Goal: Transaction & Acquisition: Purchase product/service

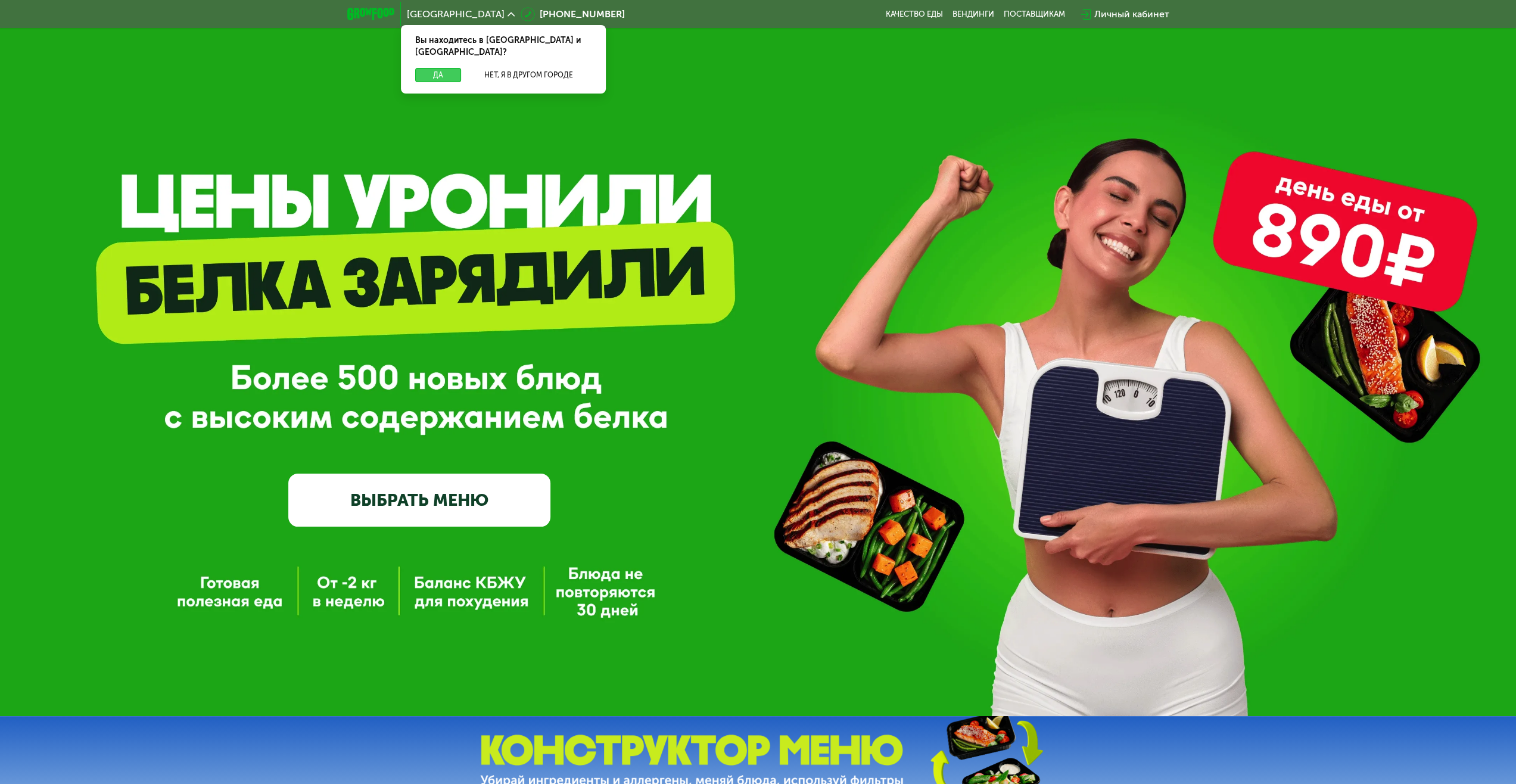
click at [449, 67] on button "Да" at bounding box center [438, 74] width 46 height 14
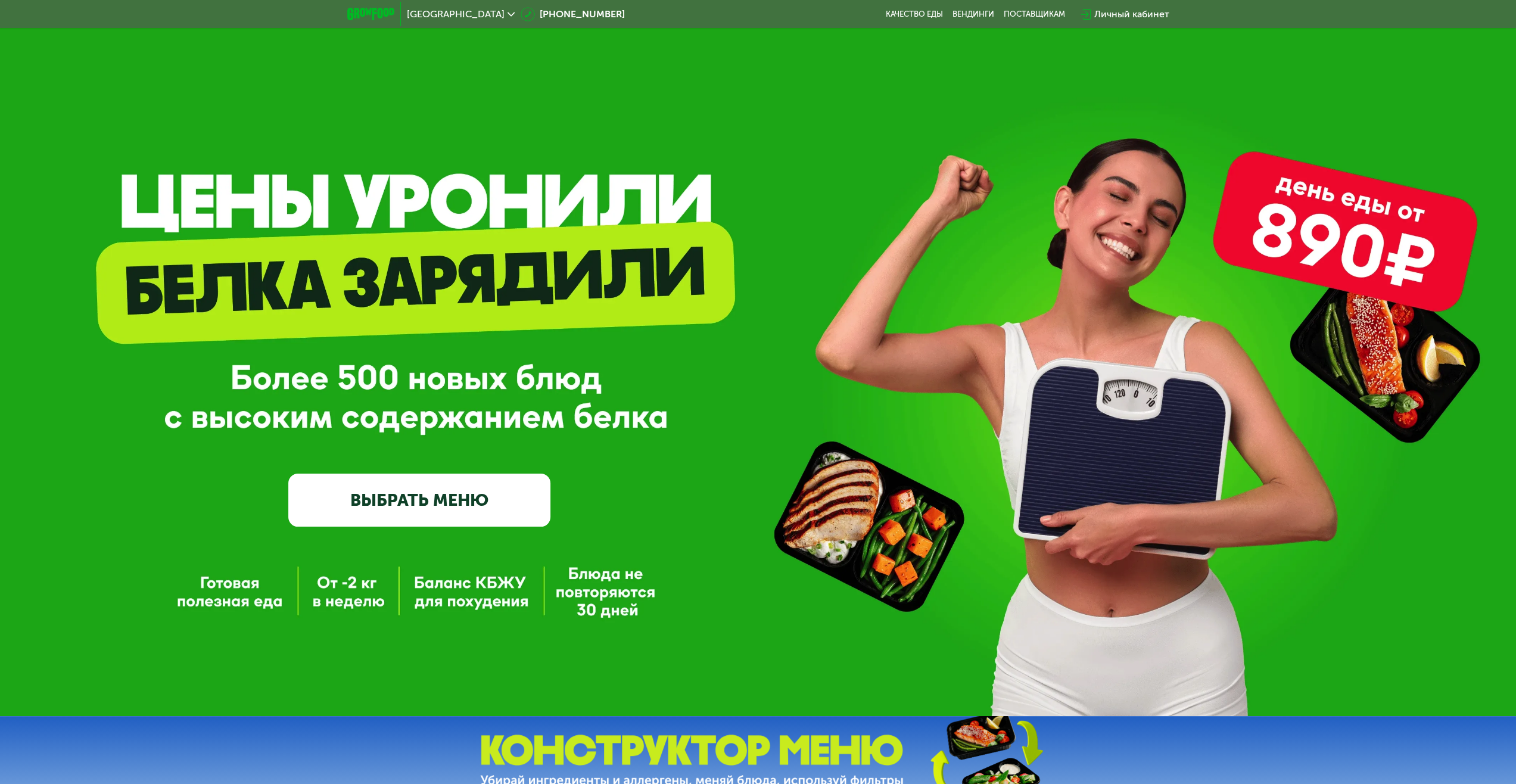
click at [1136, 13] on div "Личный кабинет" at bounding box center [1132, 14] width 75 height 14
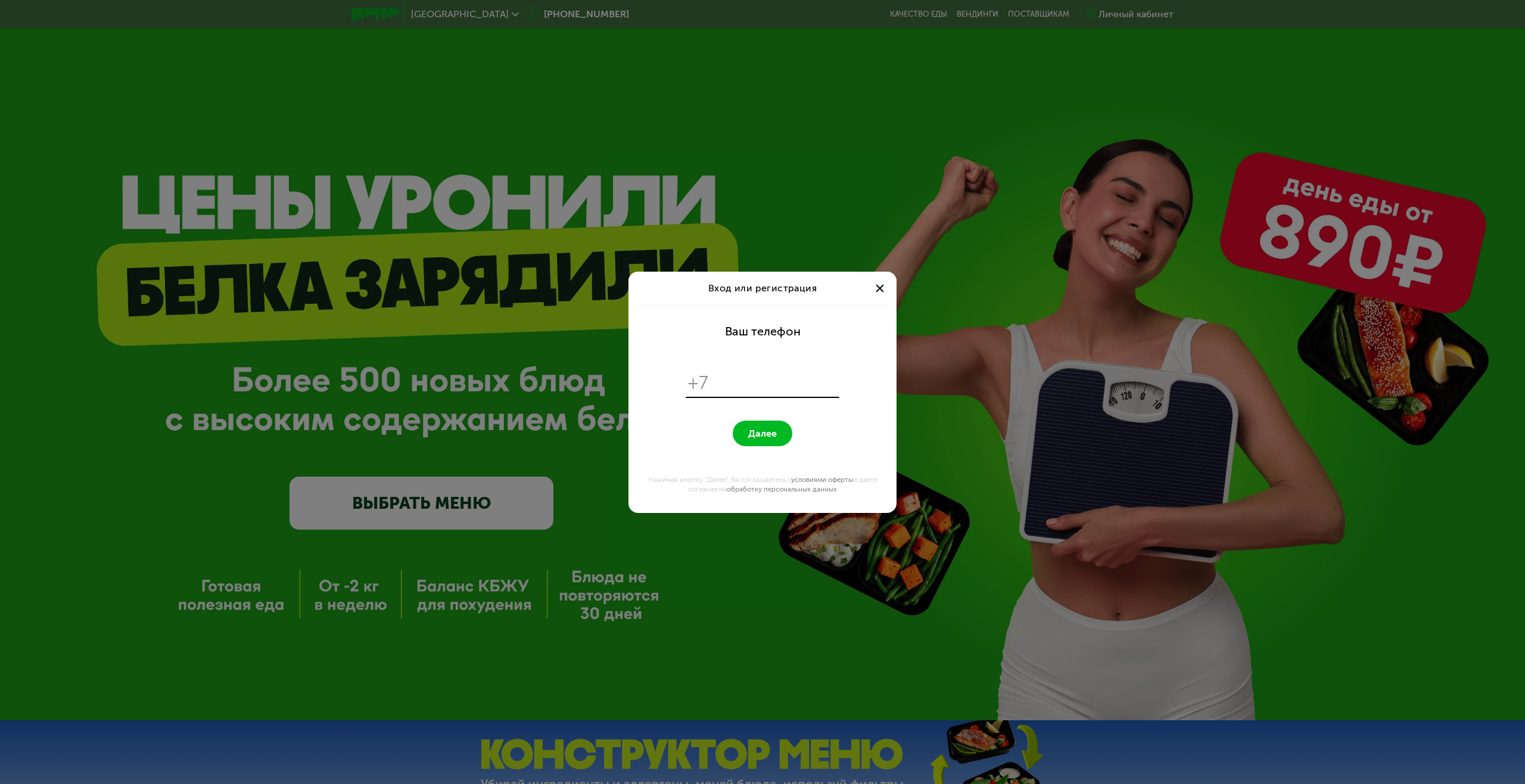
click at [743, 394] on div "+7" at bounding box center [762, 384] width 154 height 28
click at [752, 384] on input "tel" at bounding box center [775, 383] width 122 height 23
type input "**********"
click at [704, 418] on form "**********" at bounding box center [762, 409] width 254 height 208
click at [757, 433] on span "Далее" at bounding box center [762, 432] width 29 height 11
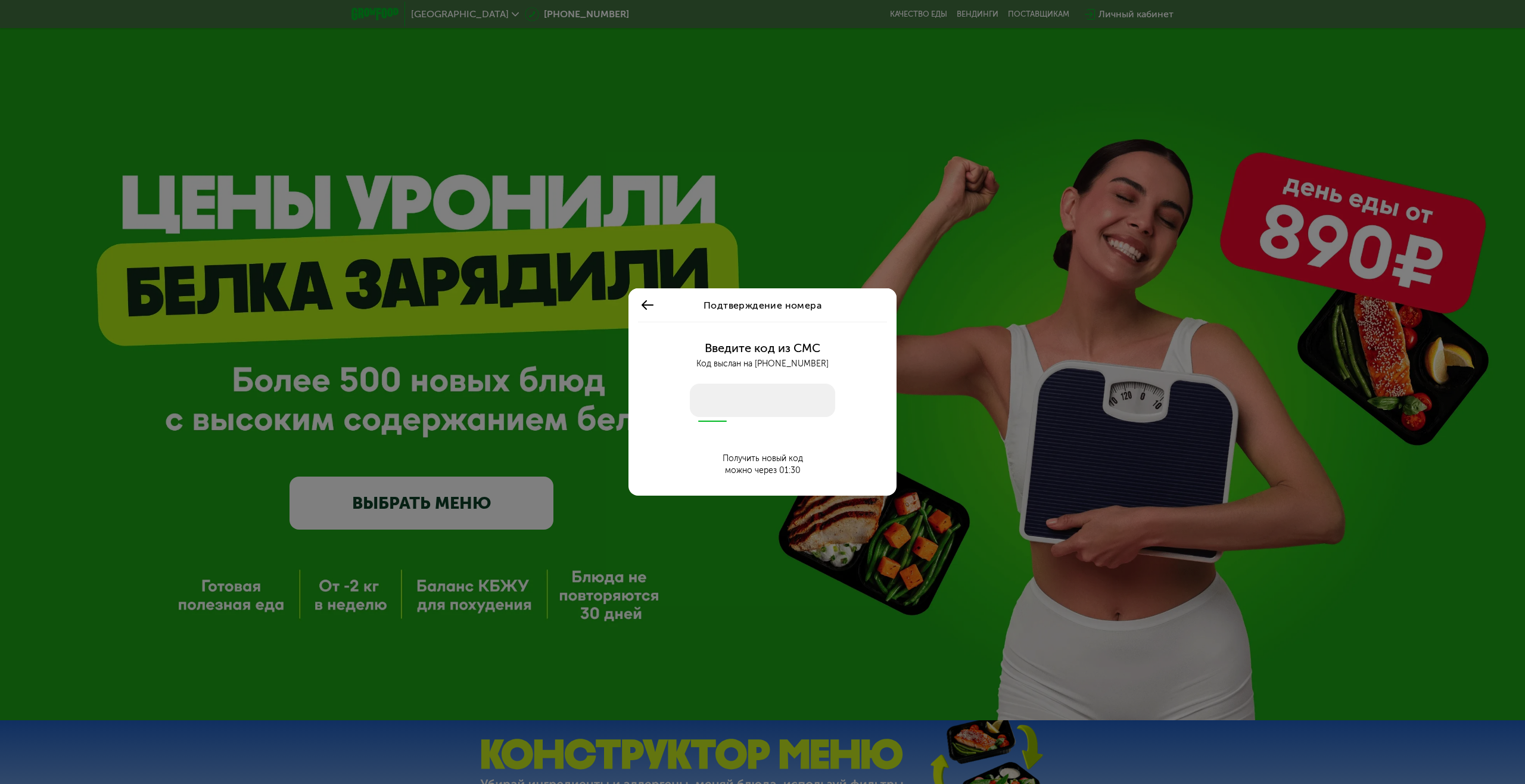
click at [721, 389] on input "number" at bounding box center [762, 400] width 146 height 34
click at [717, 398] on input "number" at bounding box center [762, 400] width 146 height 34
type input "****"
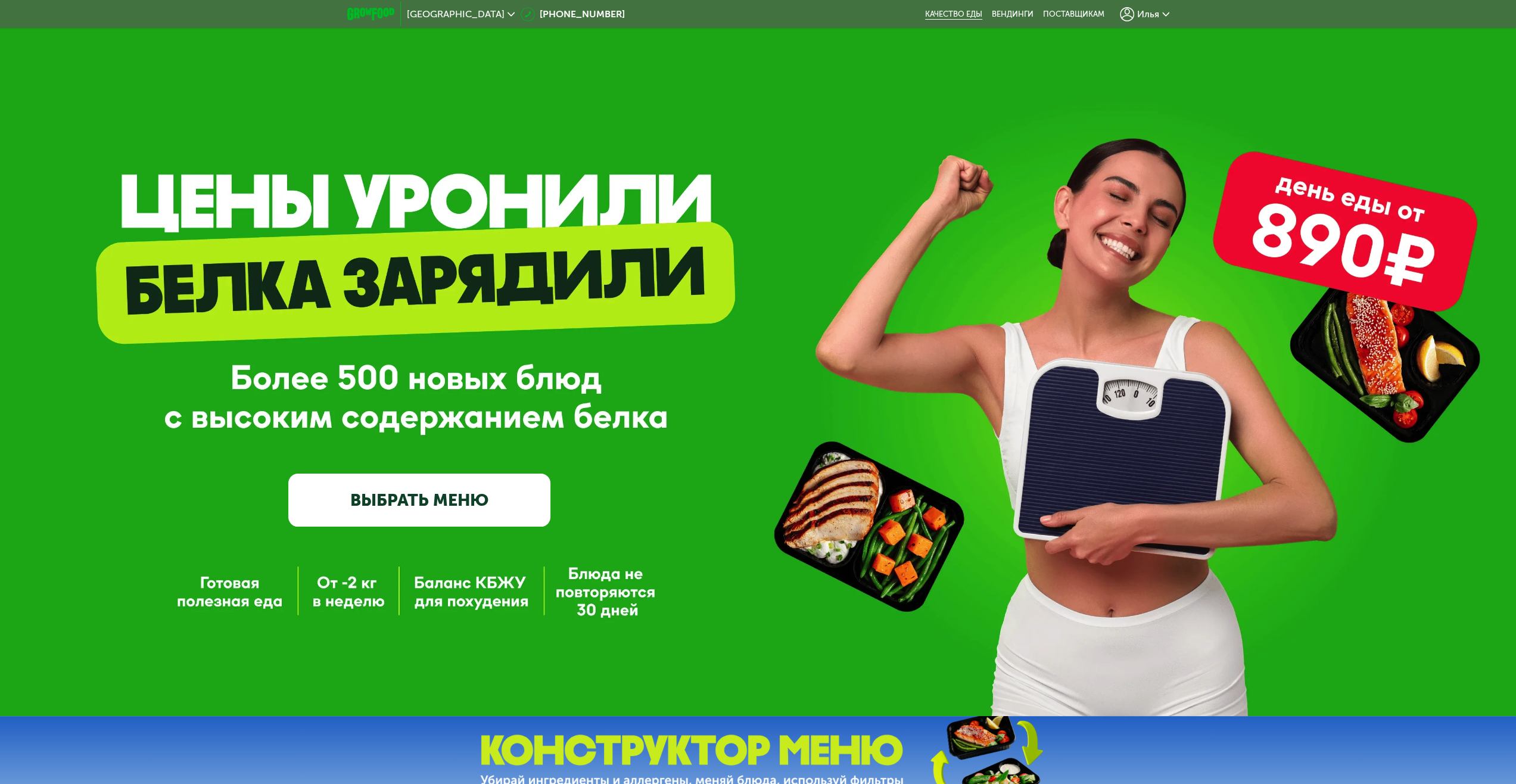
click at [959, 11] on link "Качество еды" at bounding box center [954, 15] width 58 height 10
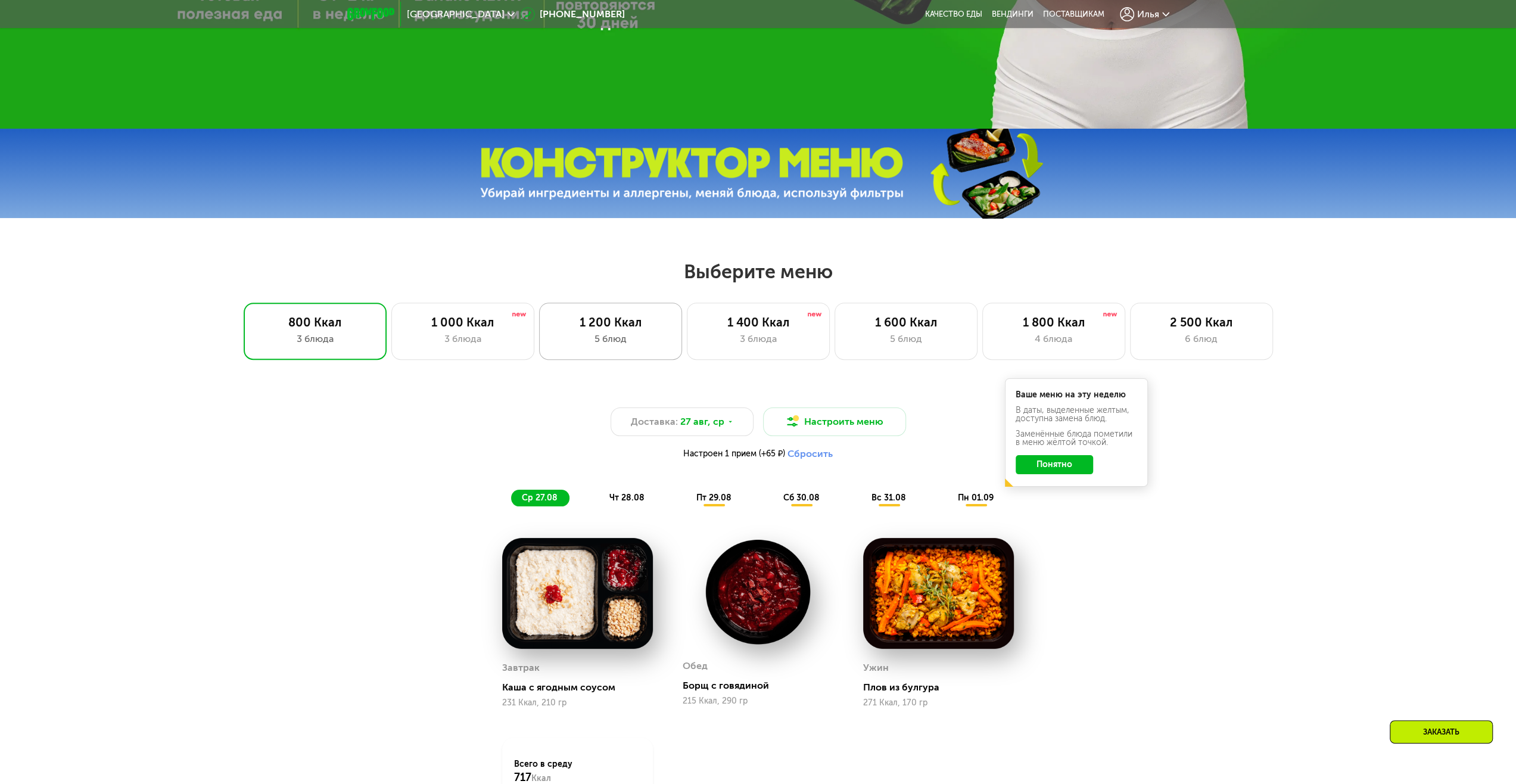
scroll to position [596, 0]
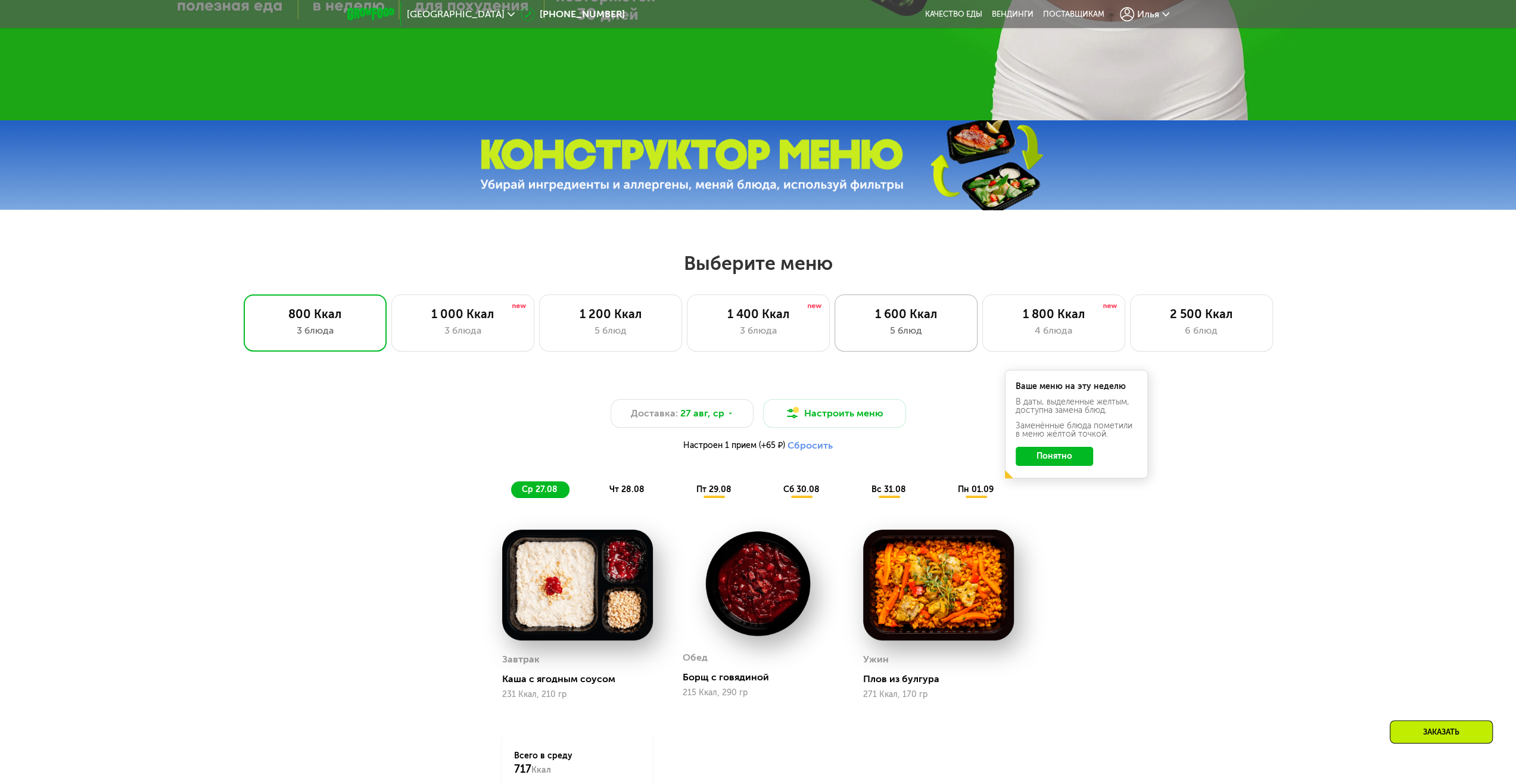
click at [908, 330] on div "5 блюд" at bounding box center [905, 330] width 118 height 14
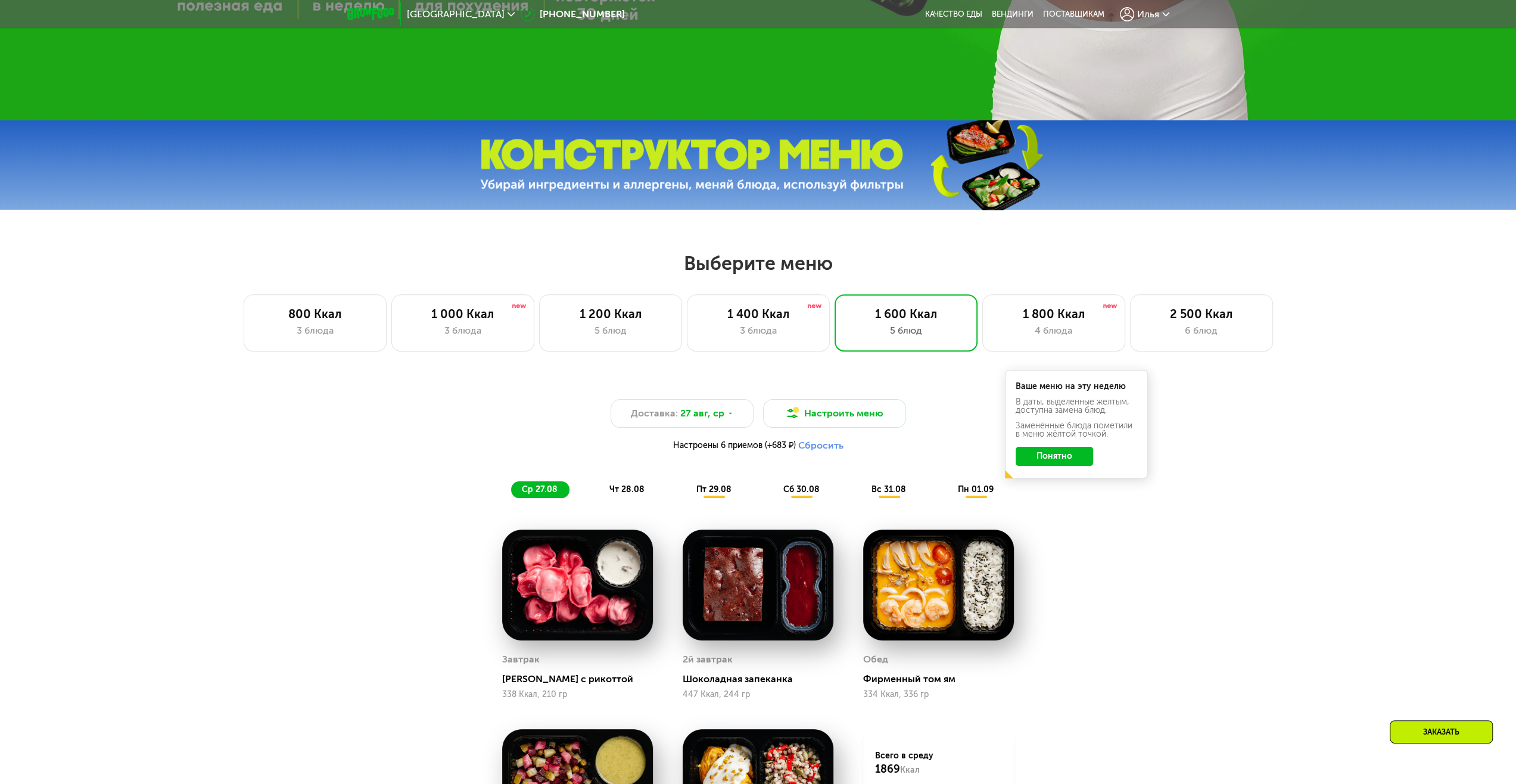
click at [1069, 465] on button "Понятно" at bounding box center [1054, 456] width 77 height 19
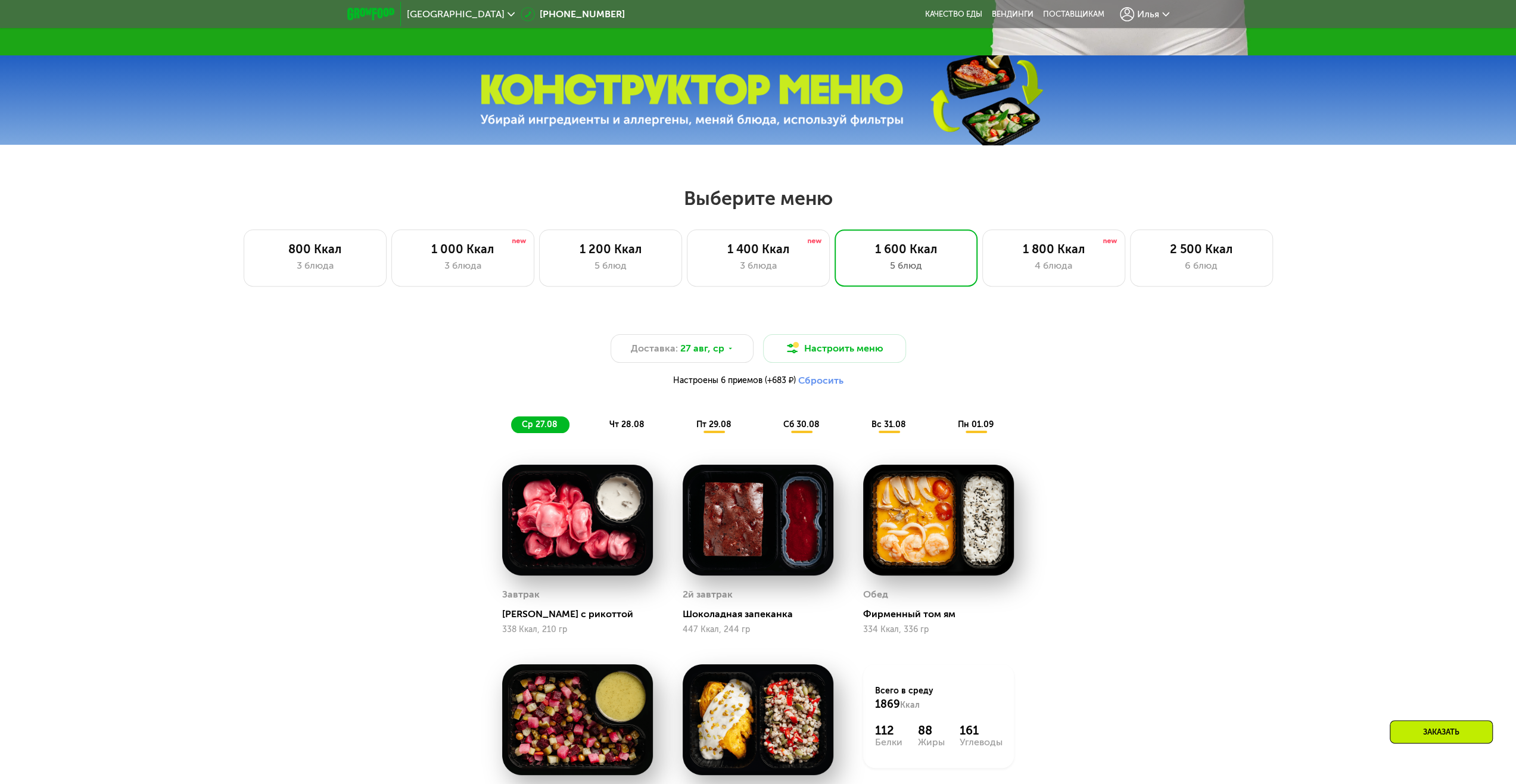
scroll to position [536, 0]
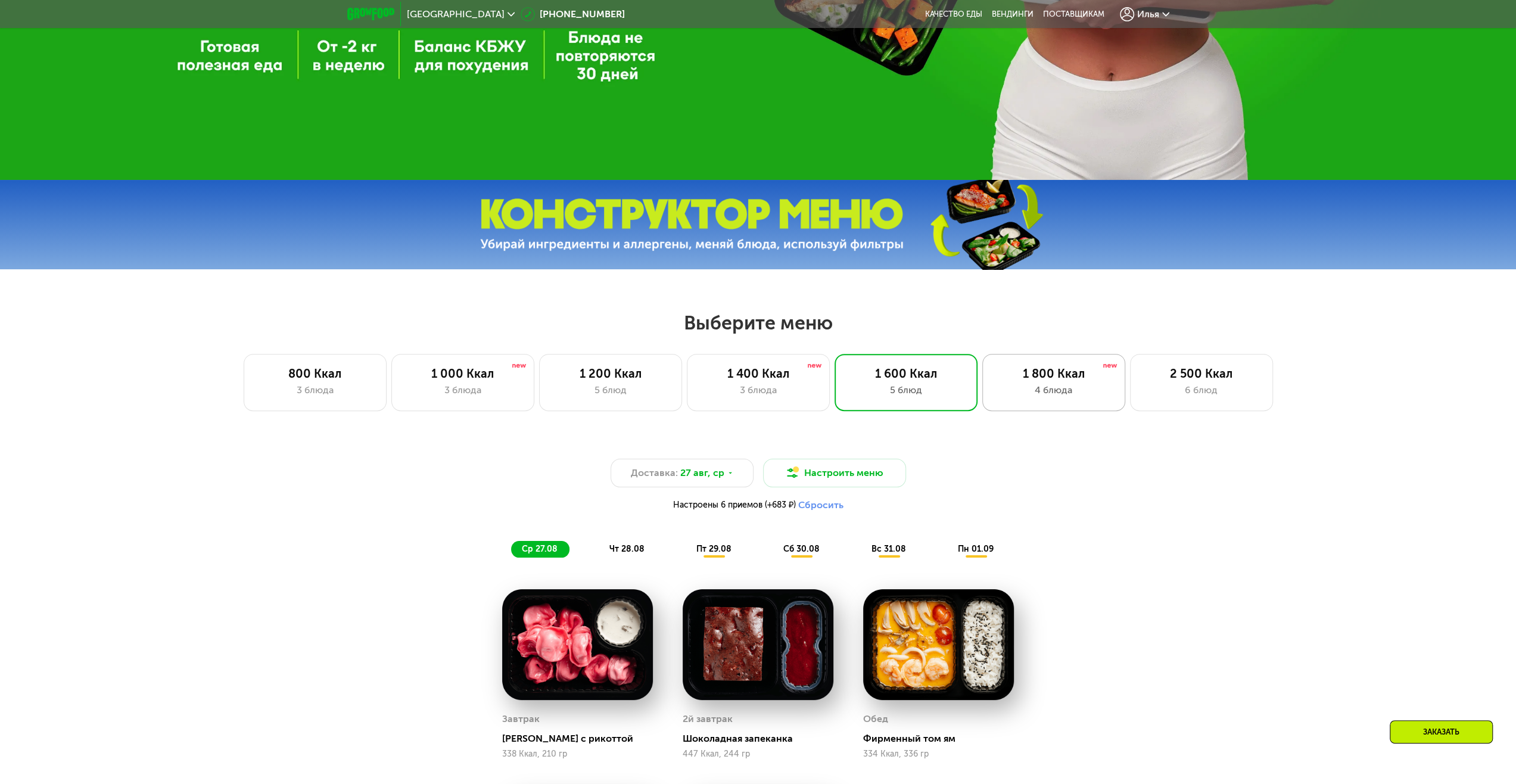
click at [1051, 380] on div "1 800 Ккал" at bounding box center [1053, 374] width 118 height 14
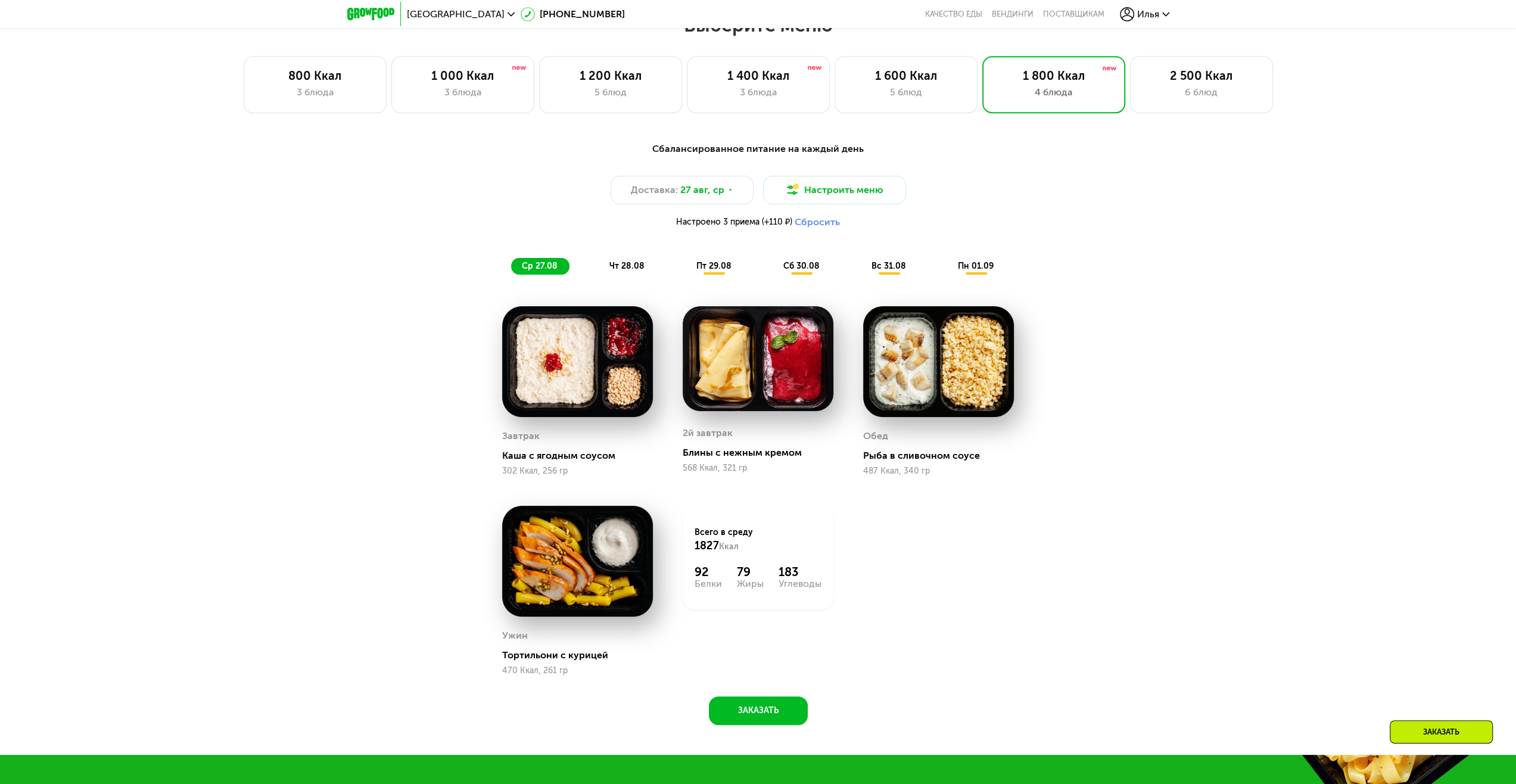
scroll to position [774, 0]
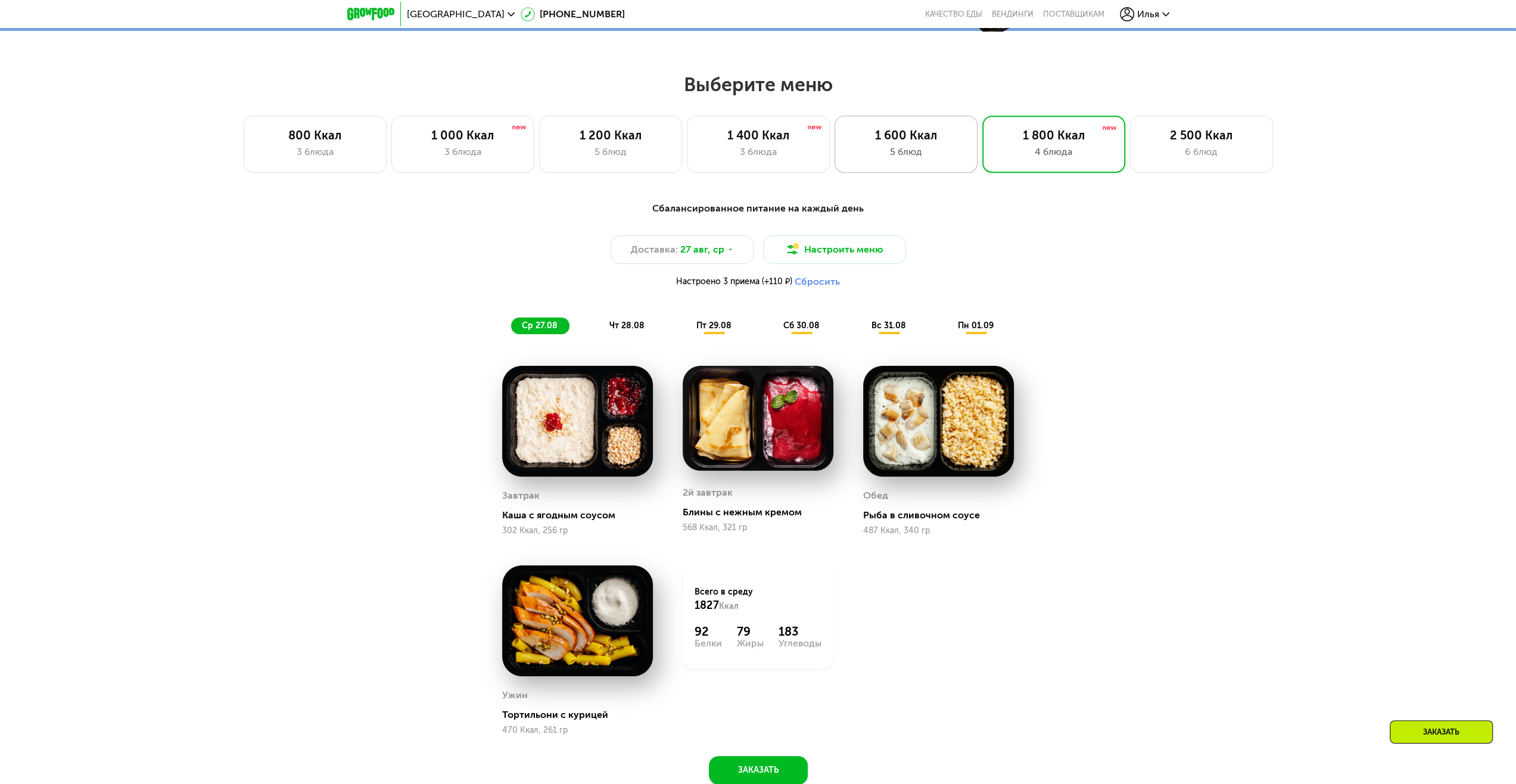
click at [935, 155] on div "5 блюд" at bounding box center [905, 152] width 118 height 14
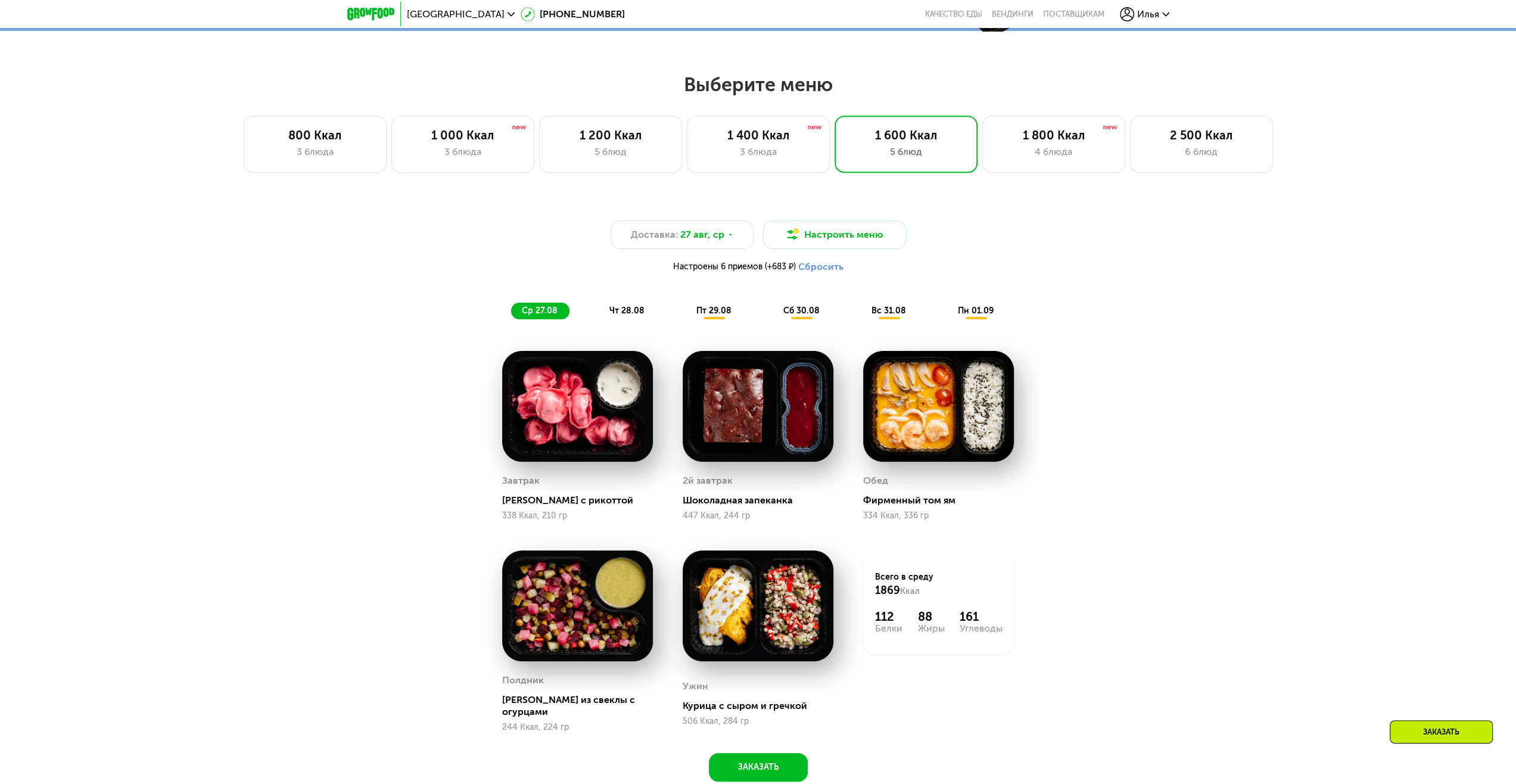
click at [822, 271] on button "Сбросить" at bounding box center [821, 267] width 46 height 12
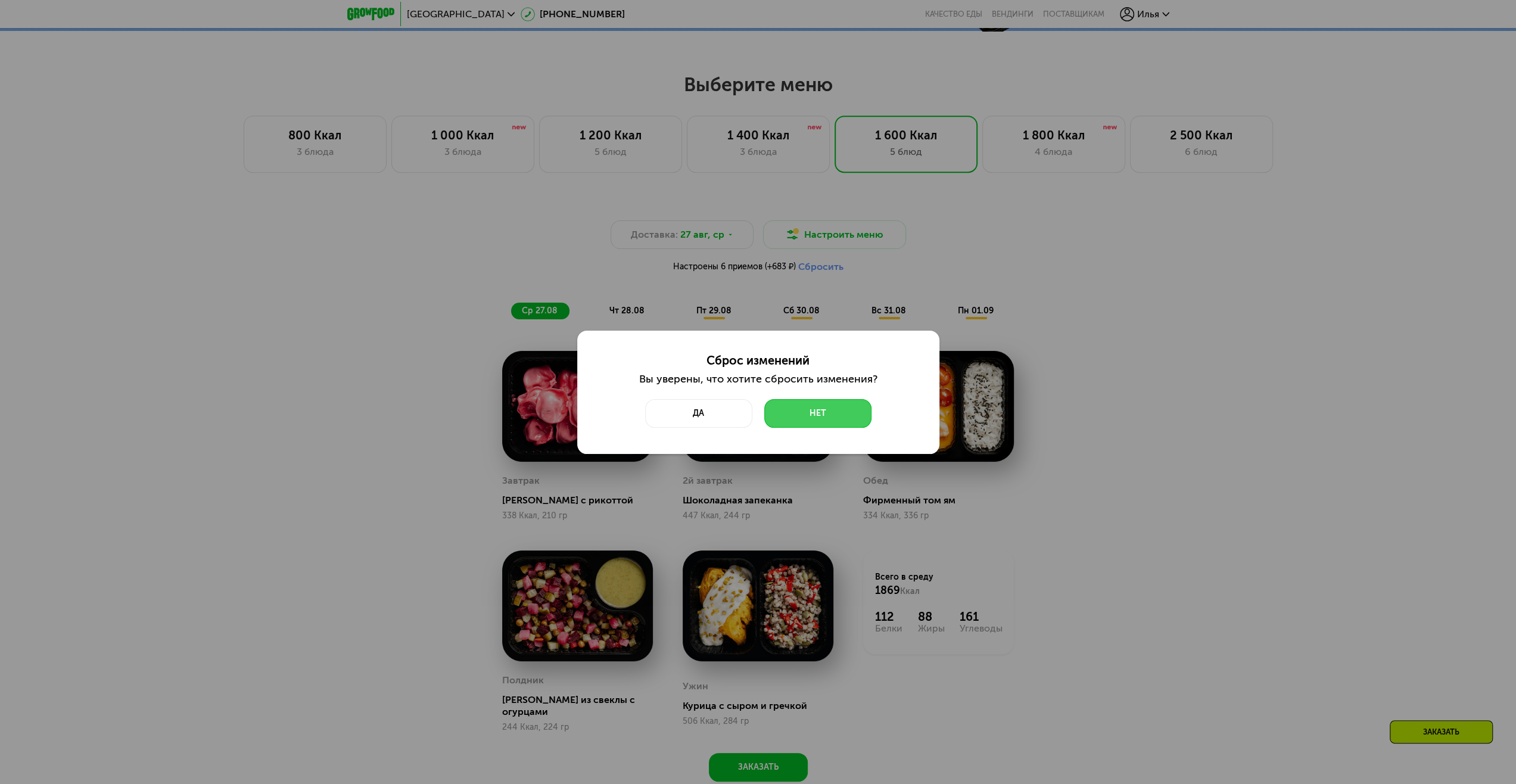
click at [805, 411] on button "Нет" at bounding box center [818, 413] width 107 height 29
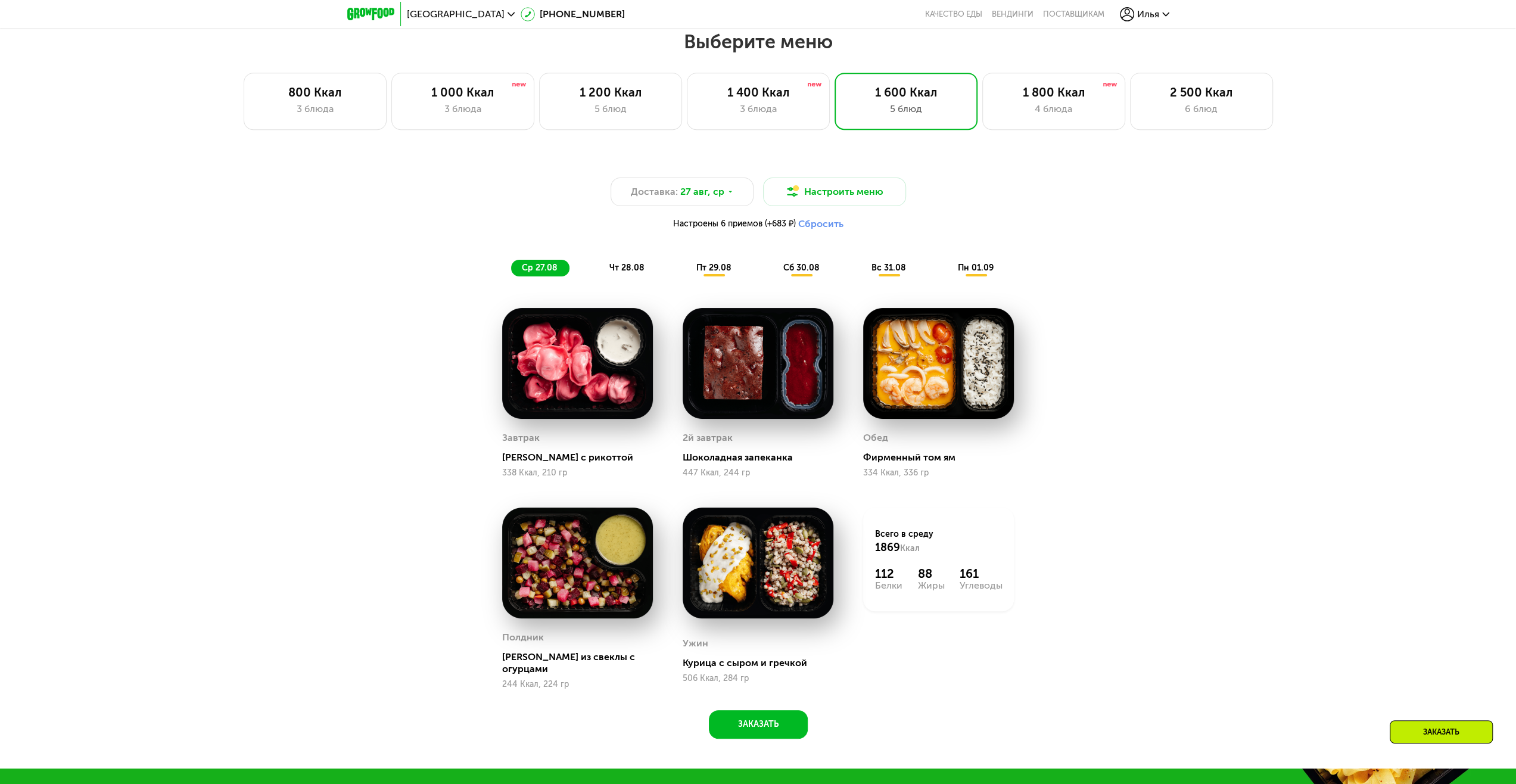
scroll to position [834, 0]
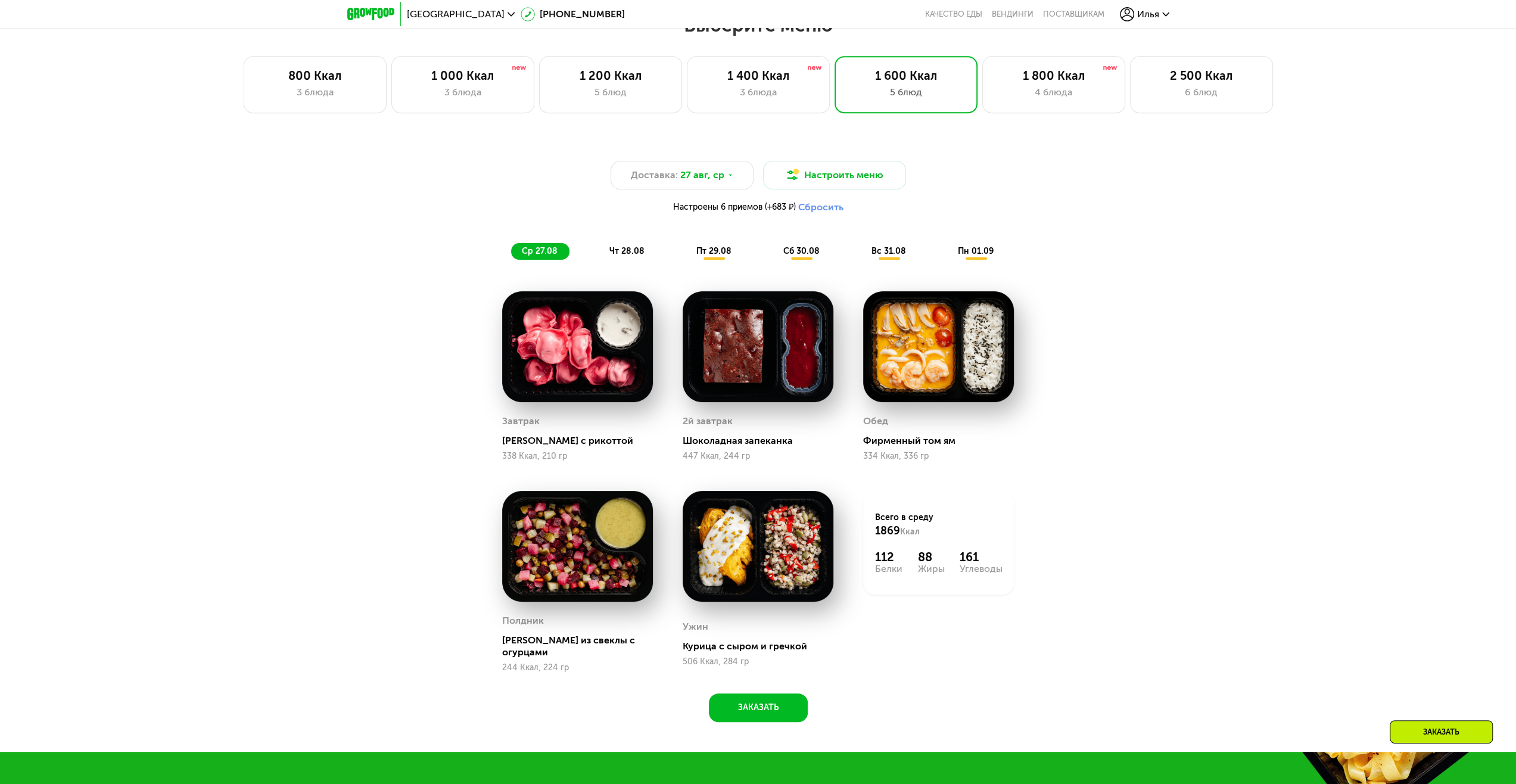
click at [631, 255] on span "чт 28.08" at bounding box center [627, 251] width 35 height 10
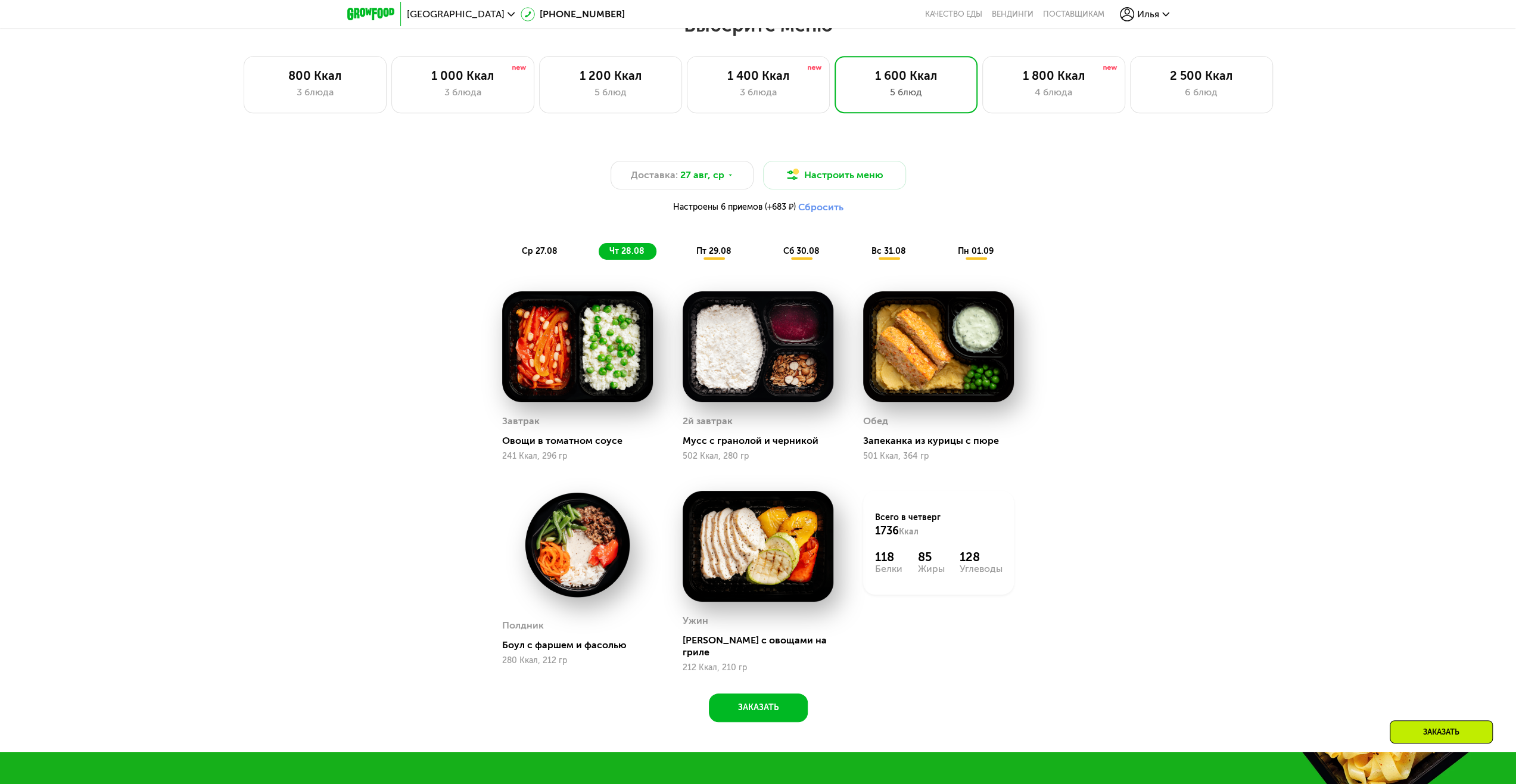
click at [545, 252] on span "ср 27.08" at bounding box center [539, 251] width 36 height 10
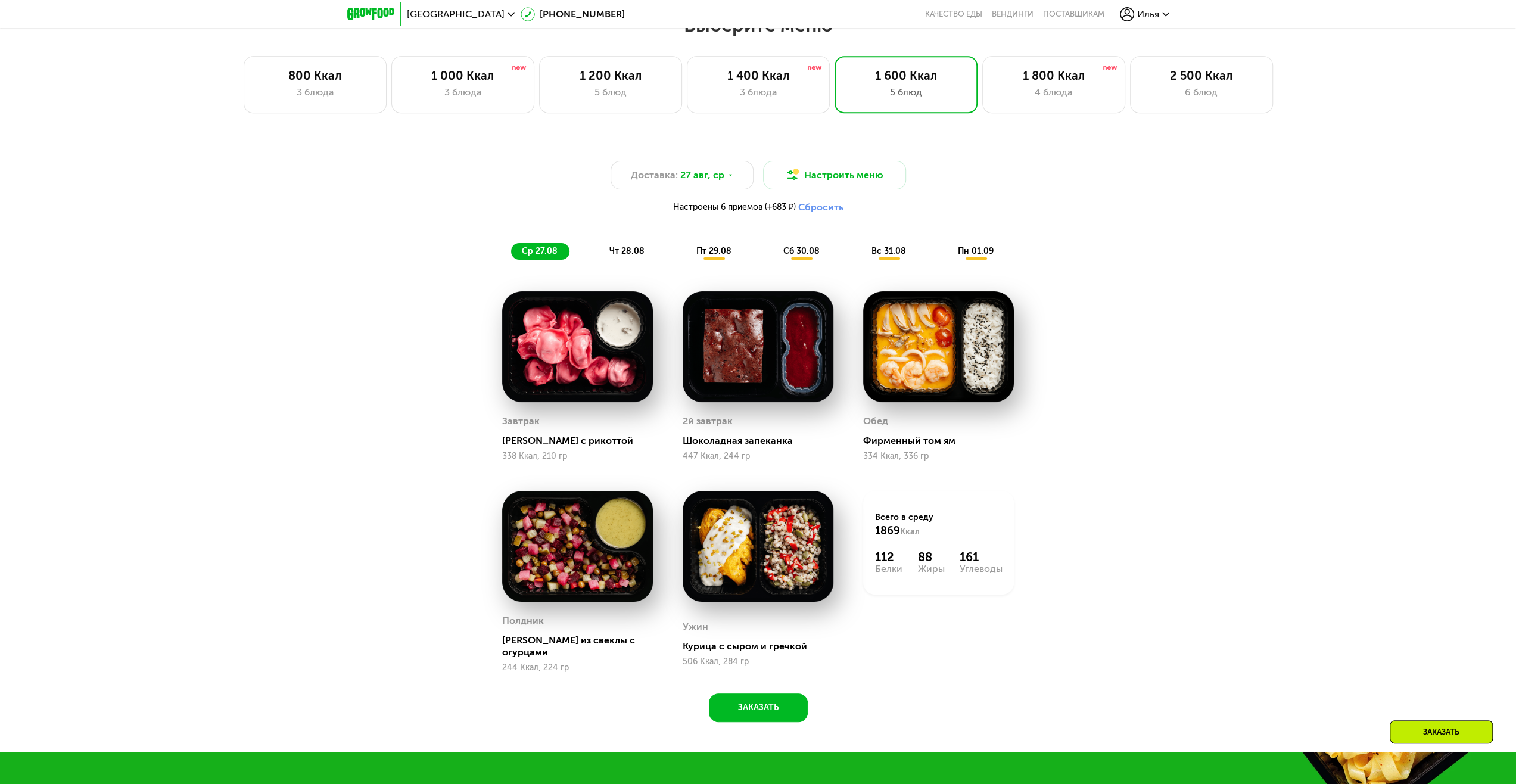
click at [617, 250] on span "чт 28.08" at bounding box center [627, 251] width 35 height 10
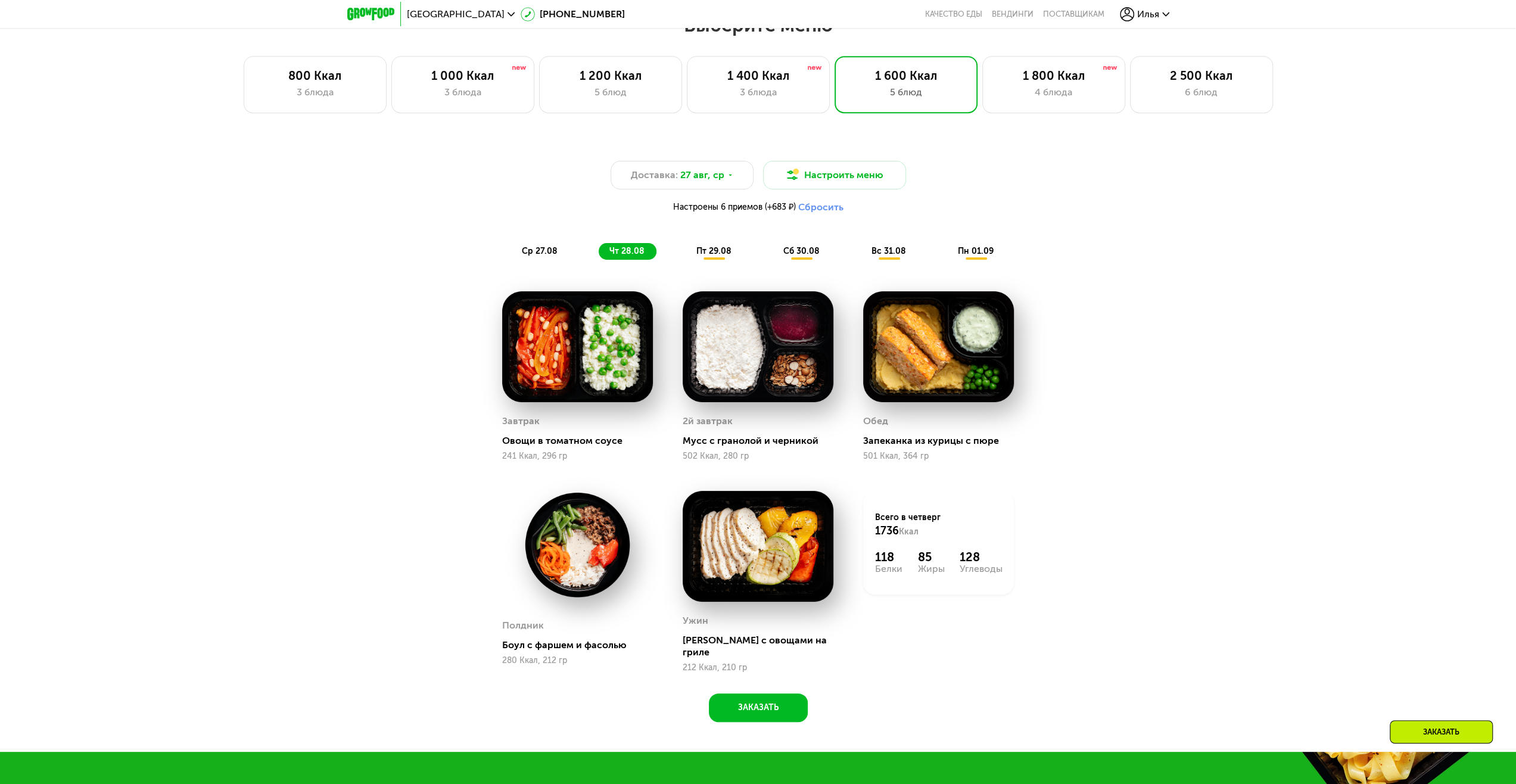
click at [554, 256] on span "ср 27.08" at bounding box center [539, 251] width 36 height 10
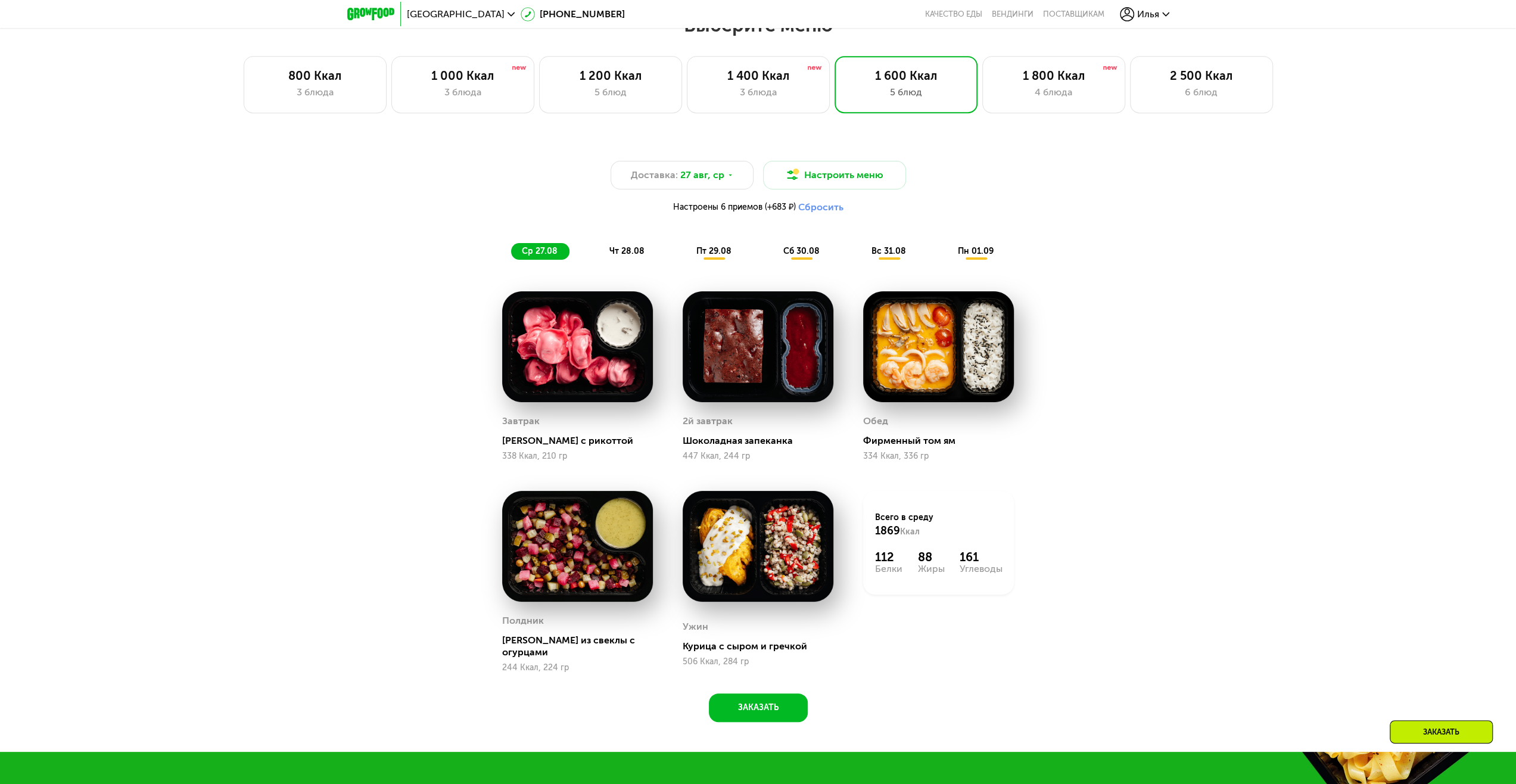
click at [618, 255] on span "чт 28.08" at bounding box center [627, 251] width 35 height 10
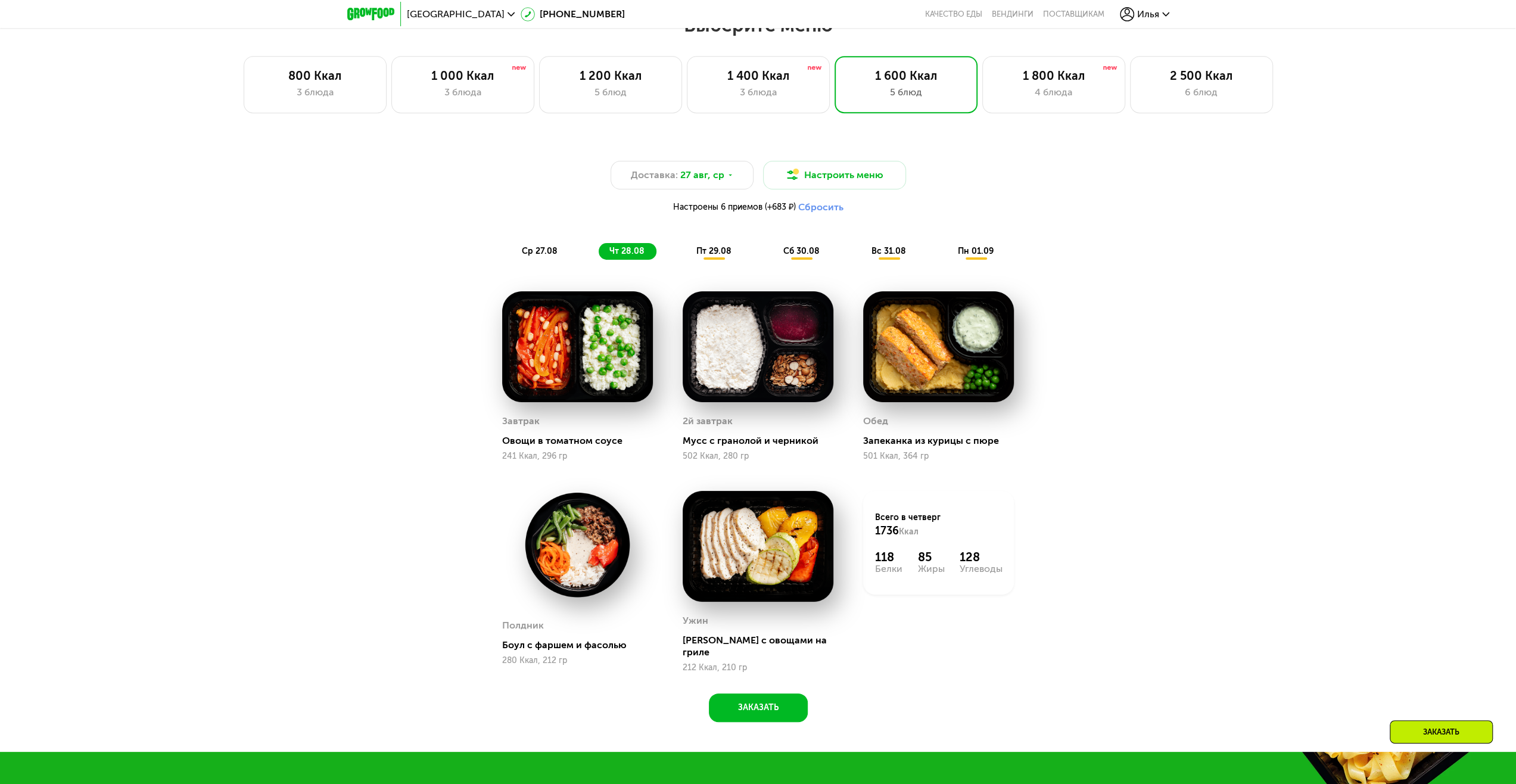
click at [543, 256] on span "ср 27.08" at bounding box center [539, 251] width 36 height 10
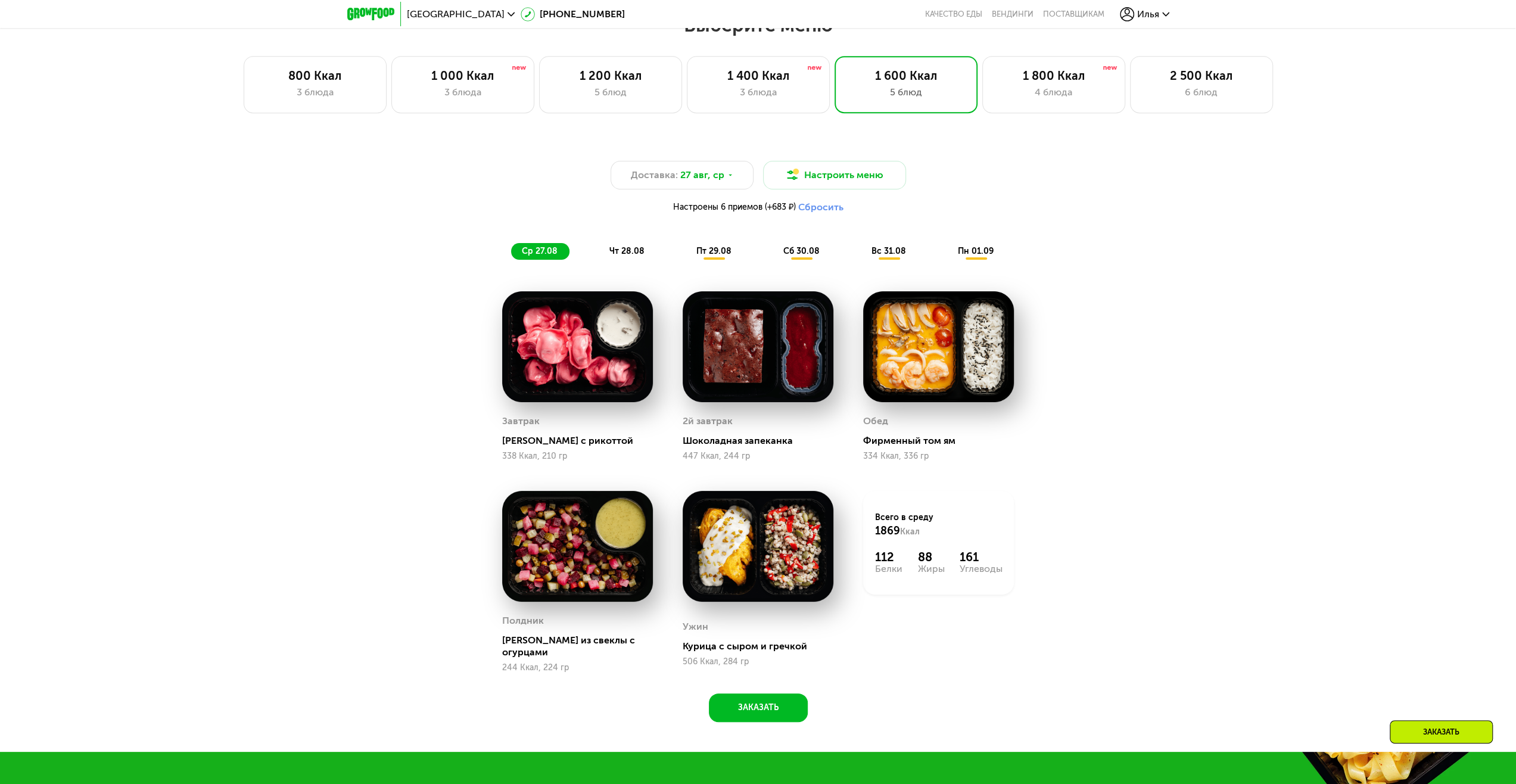
click at [616, 254] on span "чт 28.08" at bounding box center [627, 251] width 35 height 10
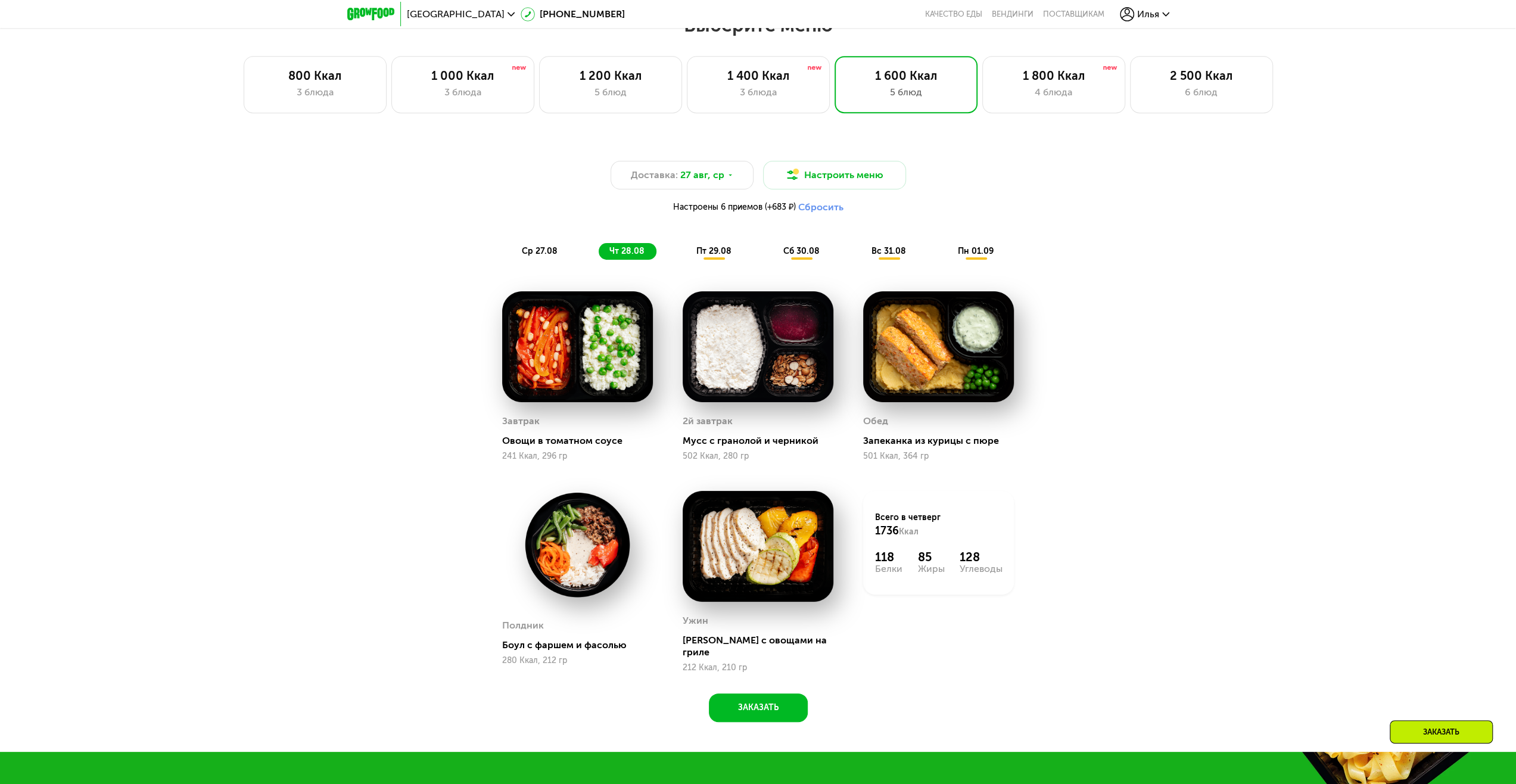
click at [772, 256] on div "пт 29.08" at bounding box center [801, 251] width 58 height 17
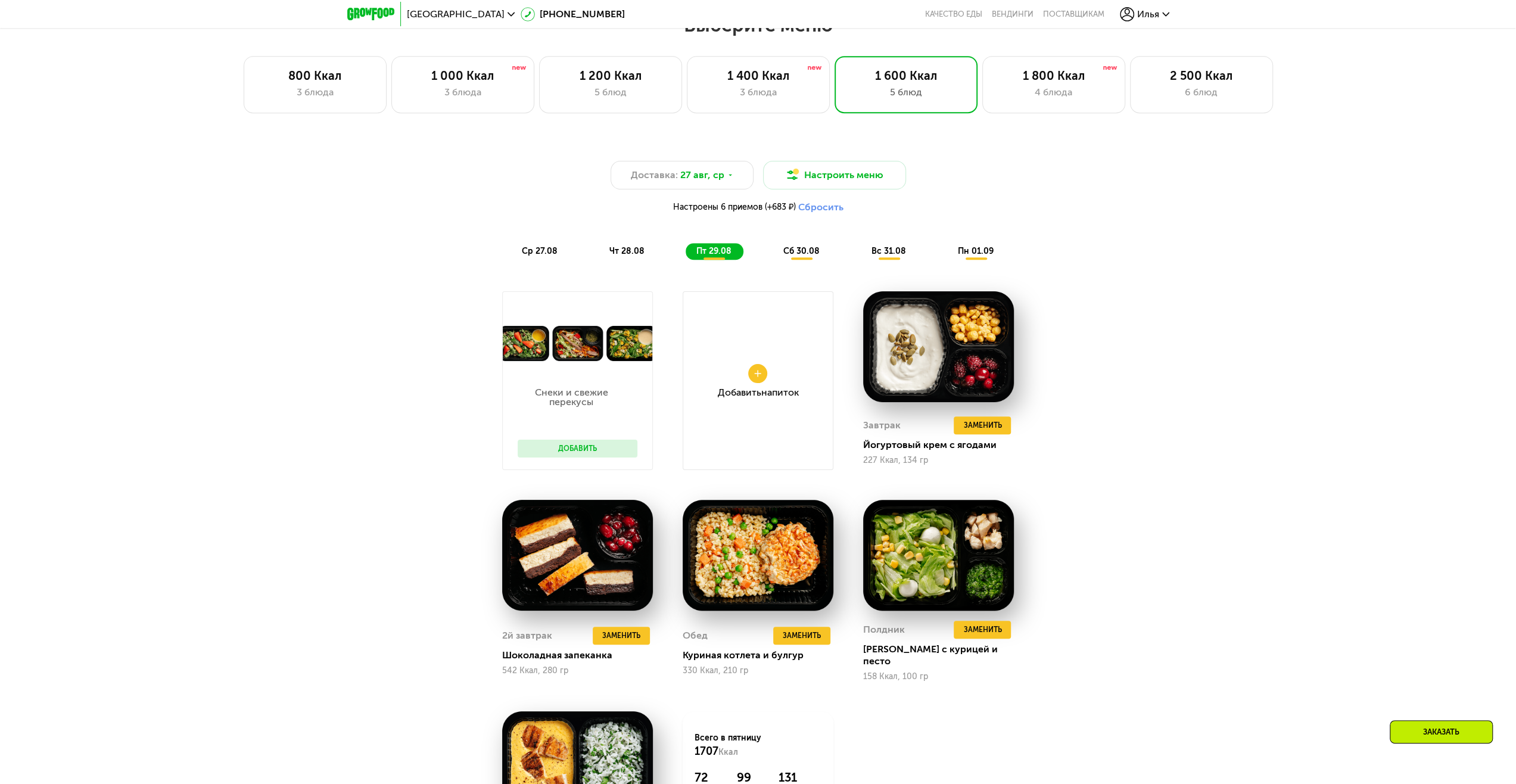
click at [634, 256] on span "чт 28.08" at bounding box center [627, 251] width 35 height 10
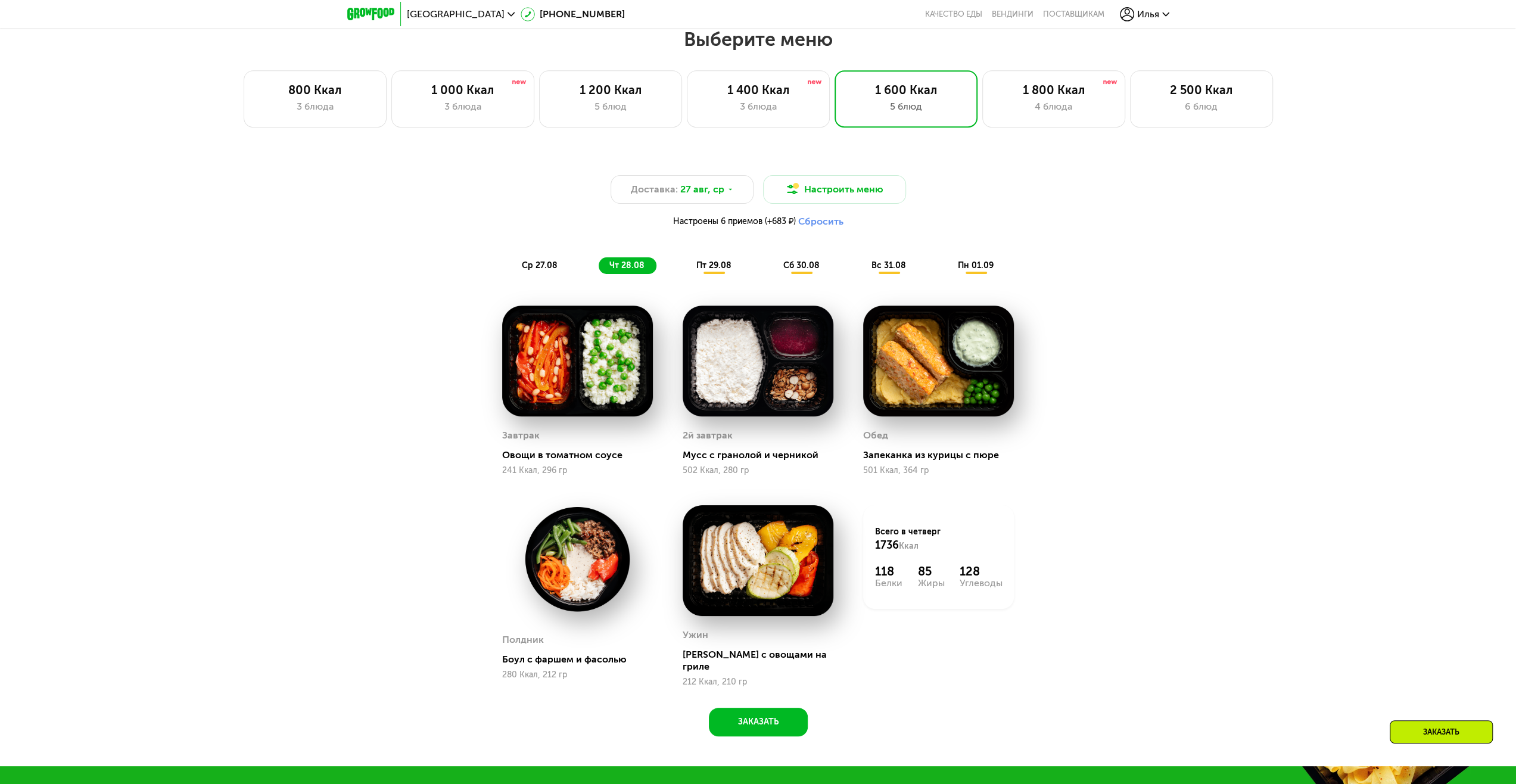
scroll to position [774, 0]
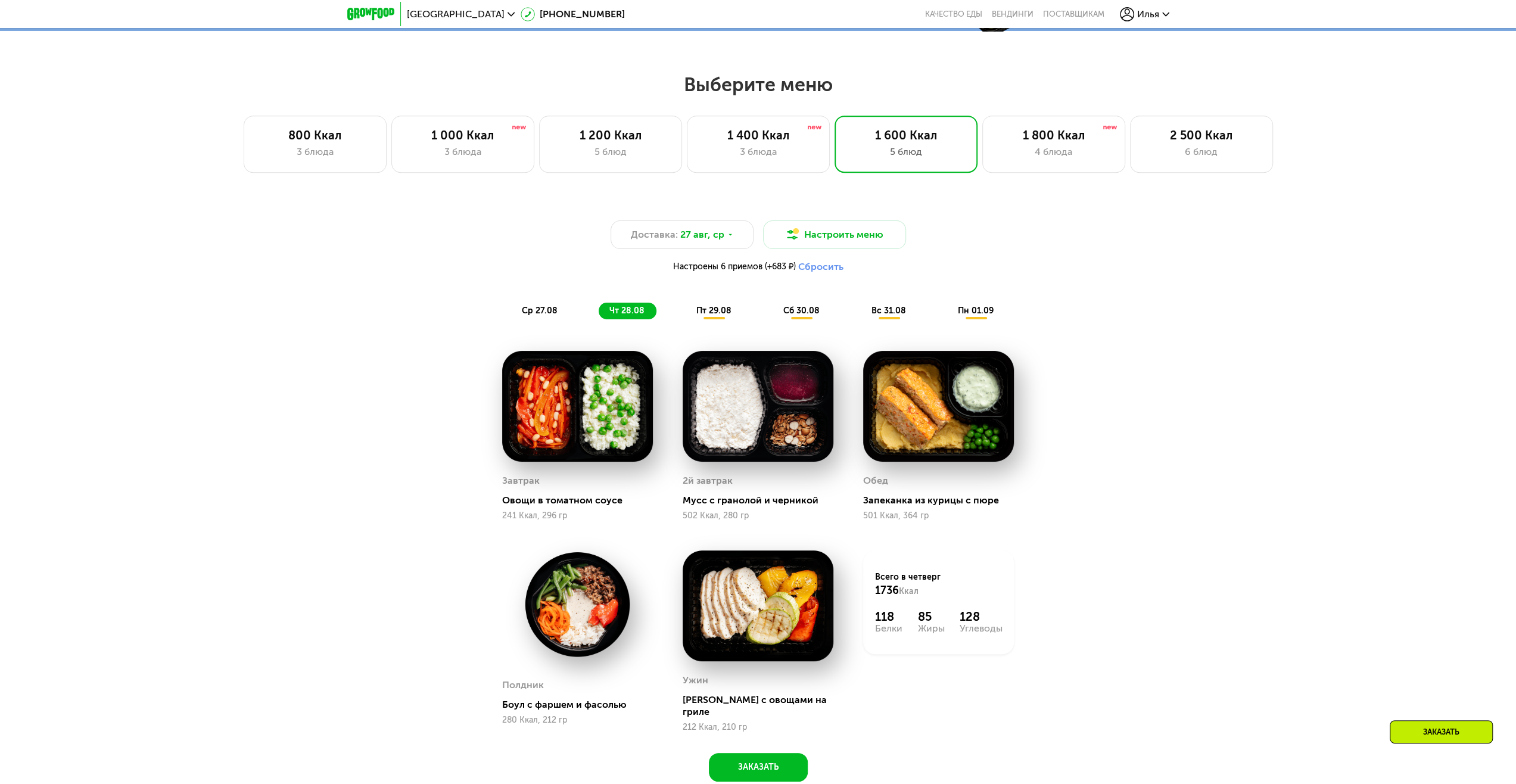
click at [772, 319] on div "пт 29.08" at bounding box center [801, 310] width 58 height 17
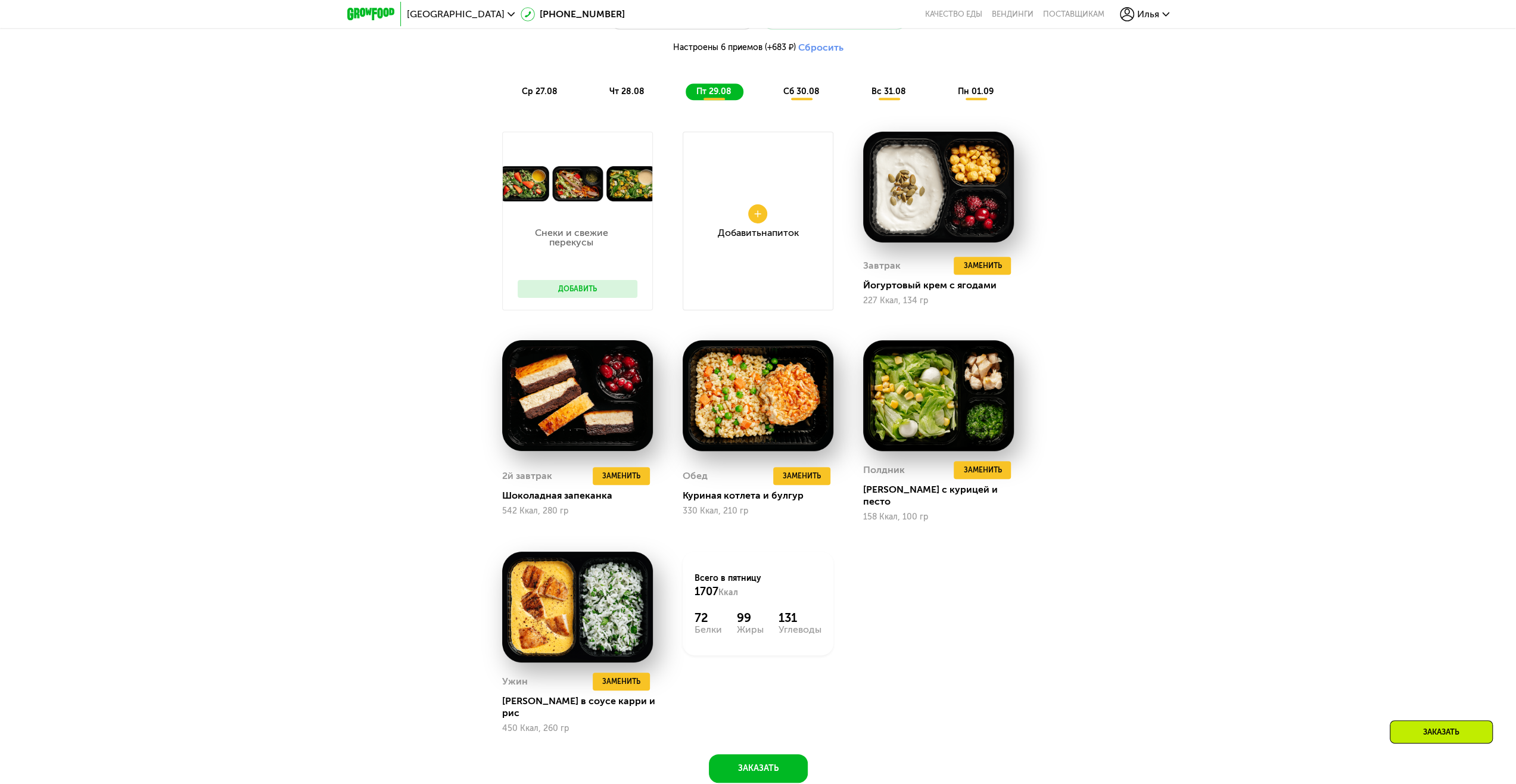
scroll to position [1012, 0]
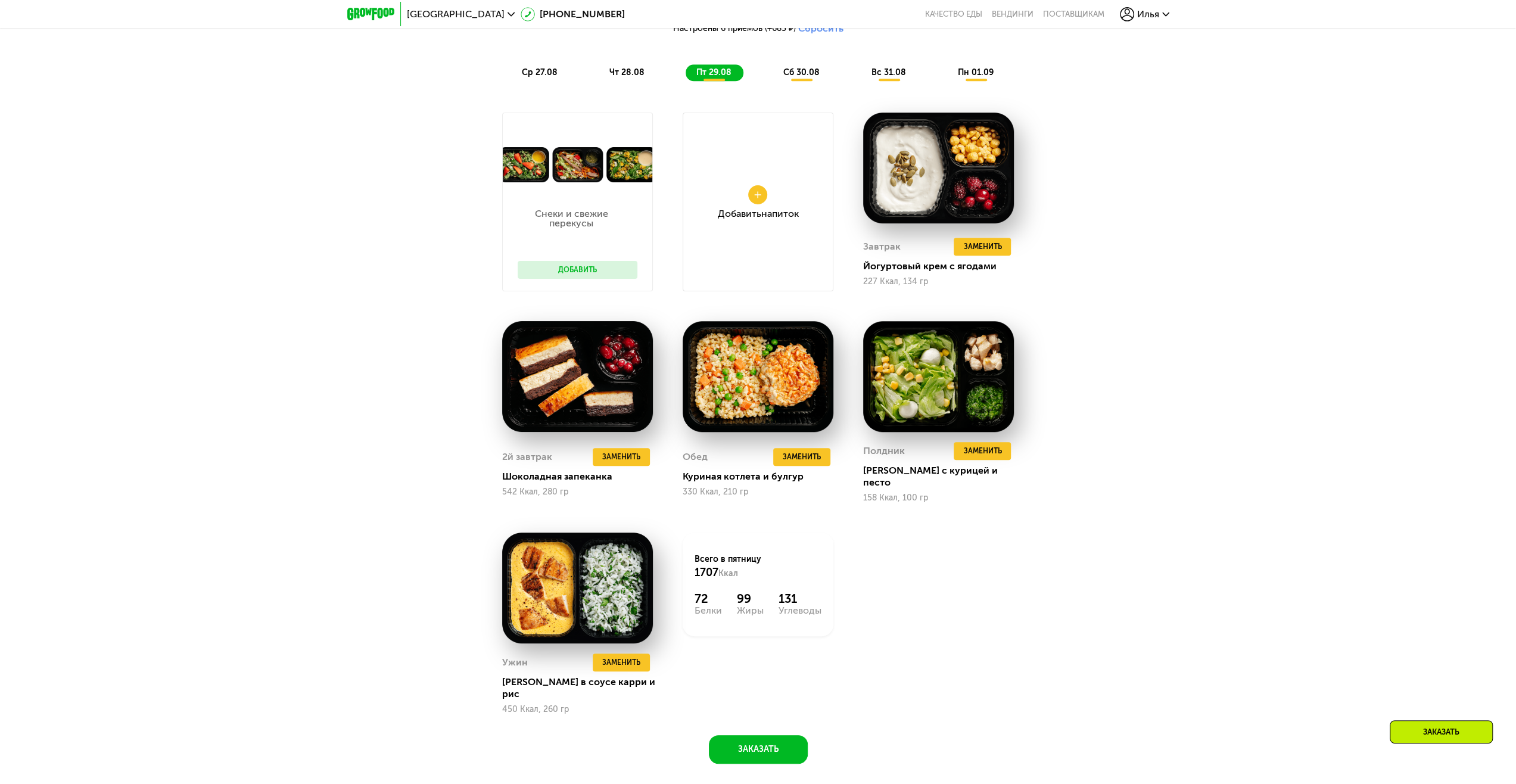
drag, startPoint x: 775, startPoint y: 590, endPoint x: 828, endPoint y: 604, distance: 54.8
click at [828, 604] on div "Всего в пятницу 1707 Ккал 72 Белки 99 Жиры 131 Углеводы" at bounding box center [758, 584] width 151 height 104
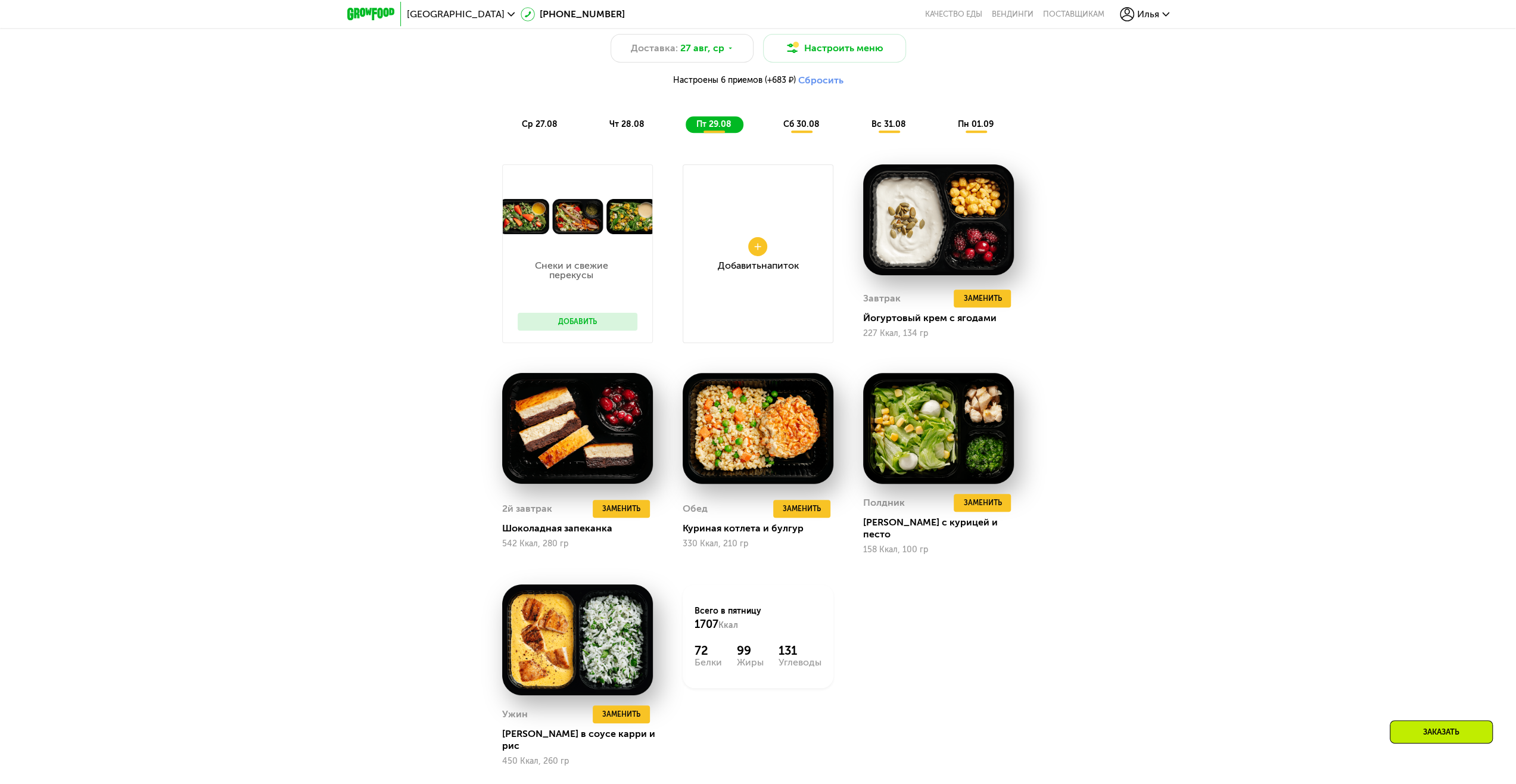
scroll to position [893, 0]
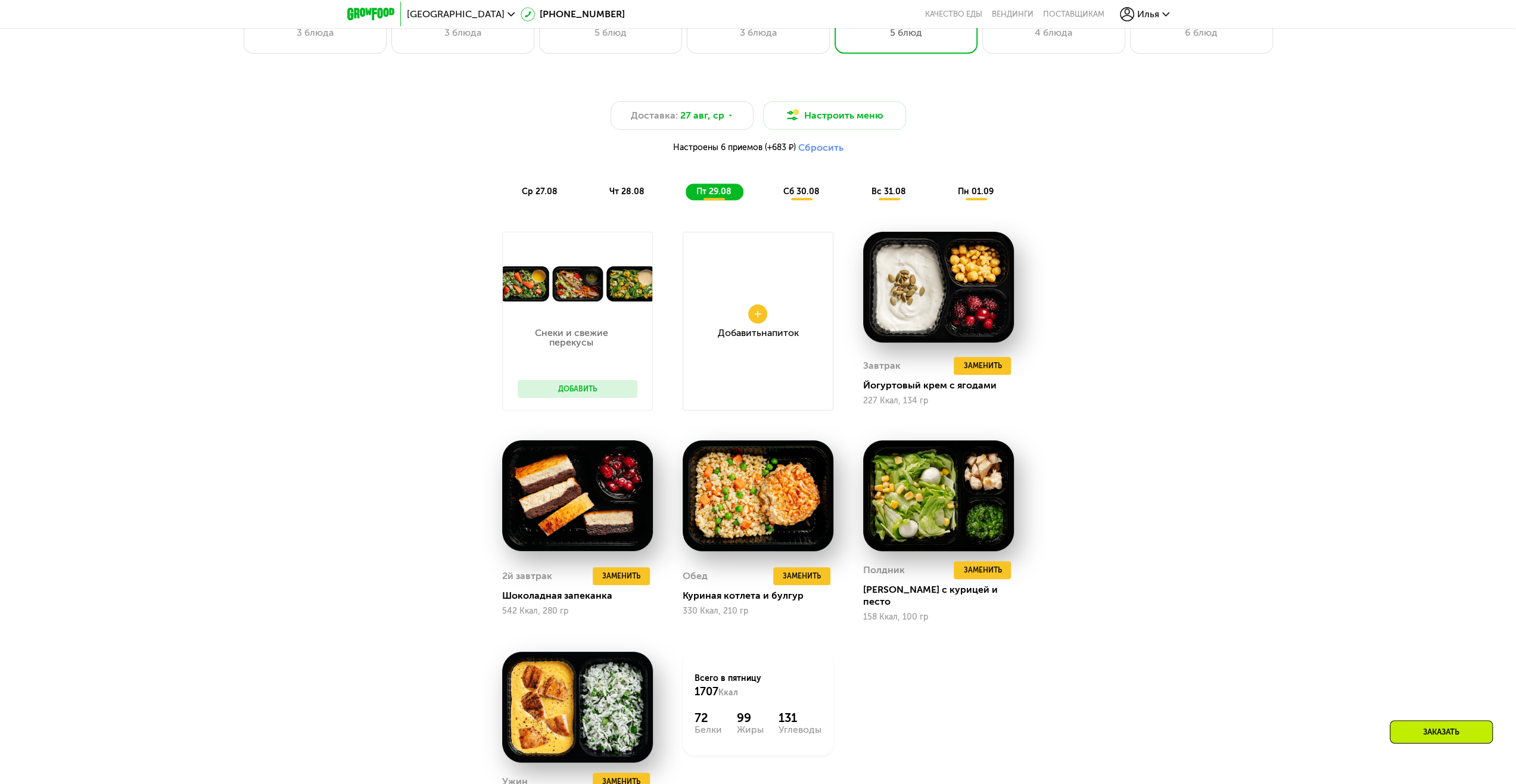
click at [620, 196] on span "чт 28.08" at bounding box center [627, 191] width 35 height 10
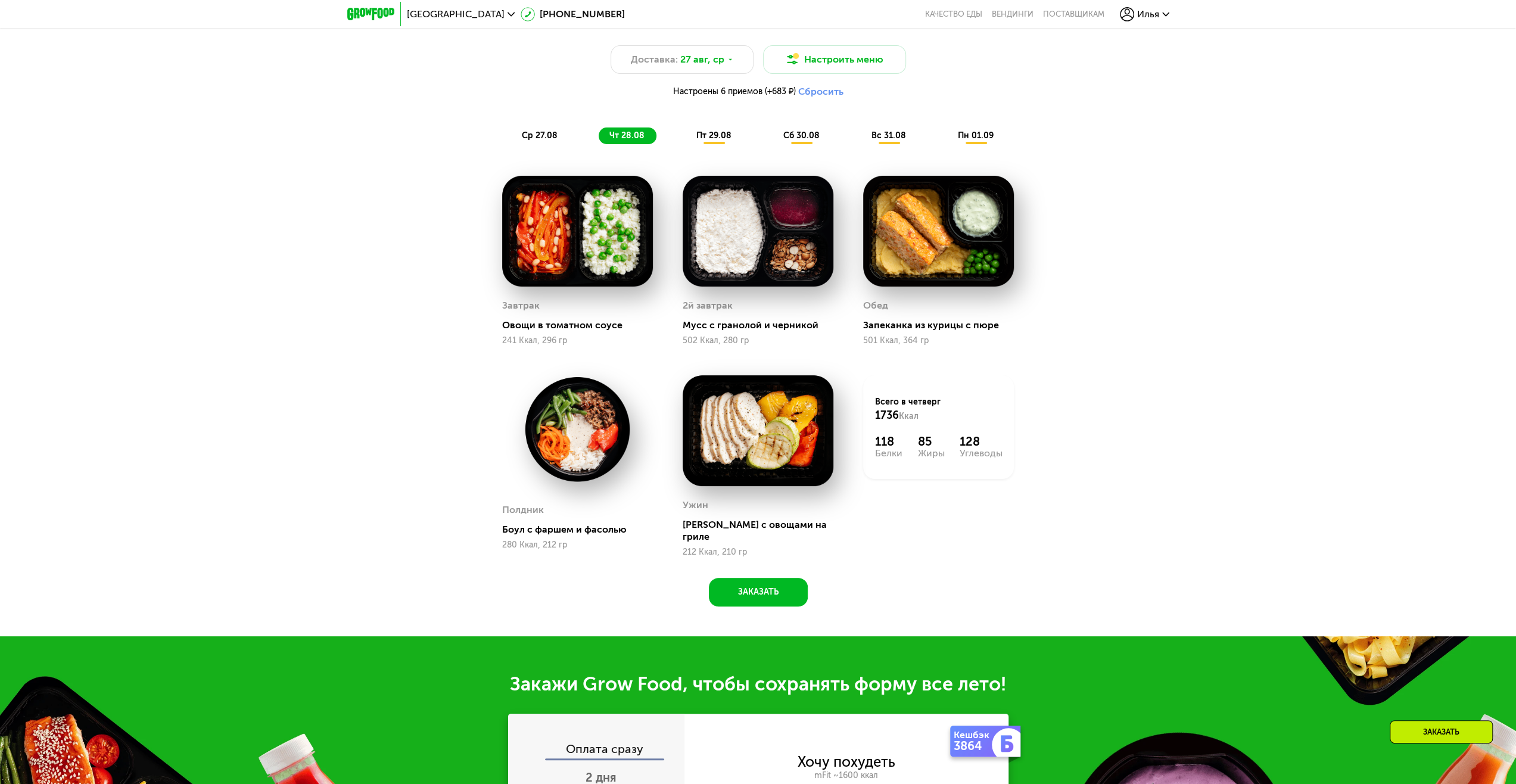
scroll to position [1012, 0]
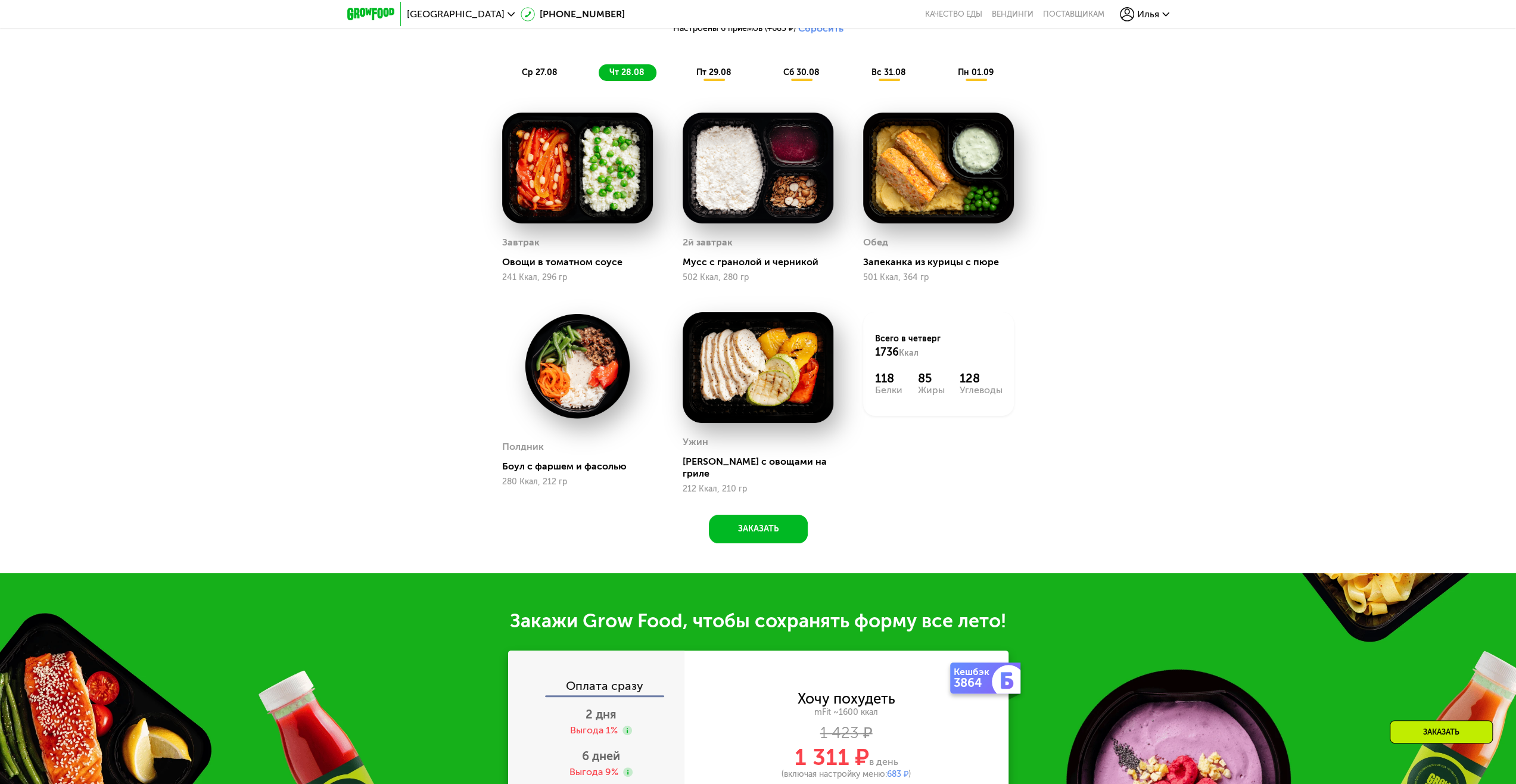
click at [543, 77] on span "ср 27.08" at bounding box center [539, 72] width 36 height 10
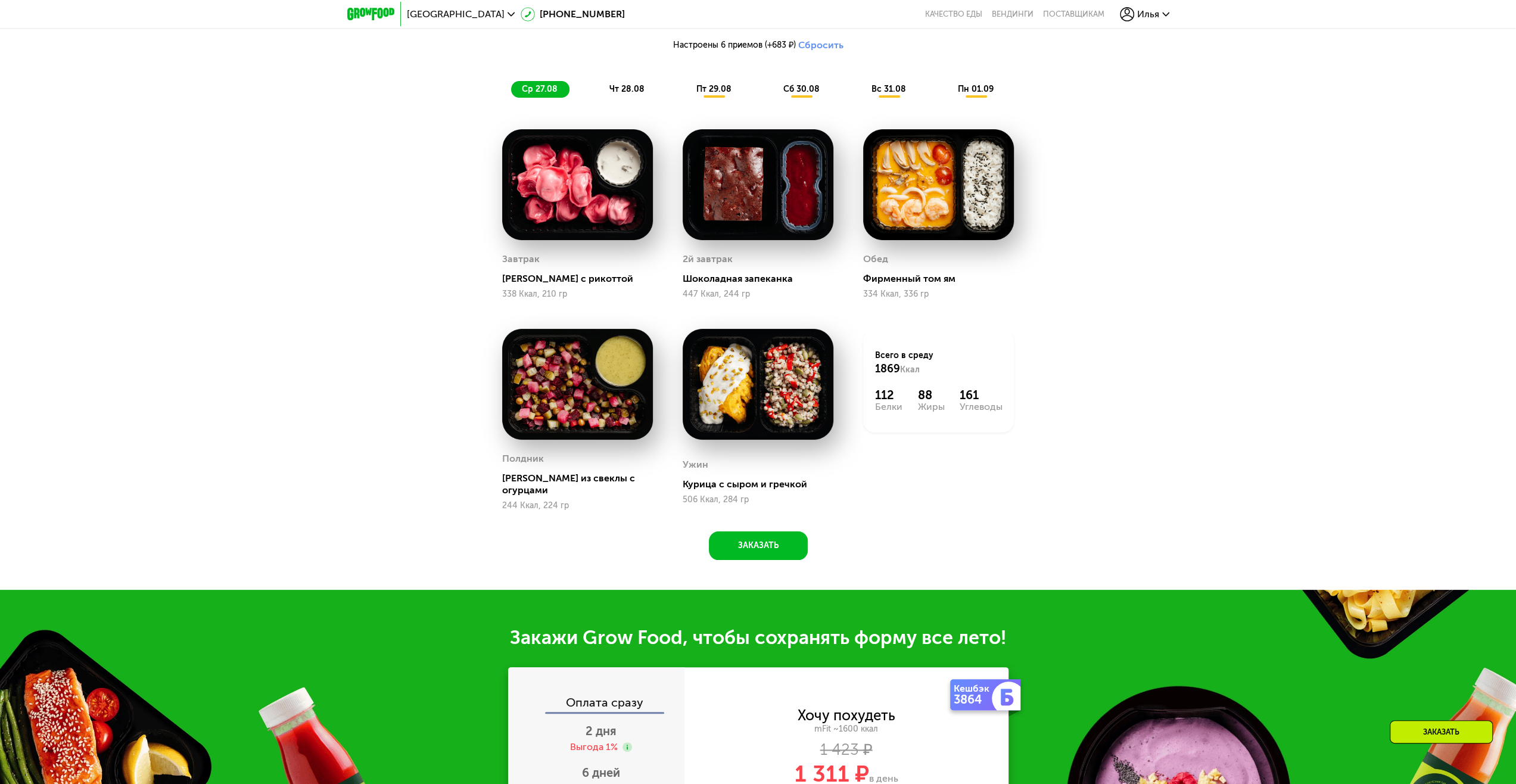
scroll to position [952, 0]
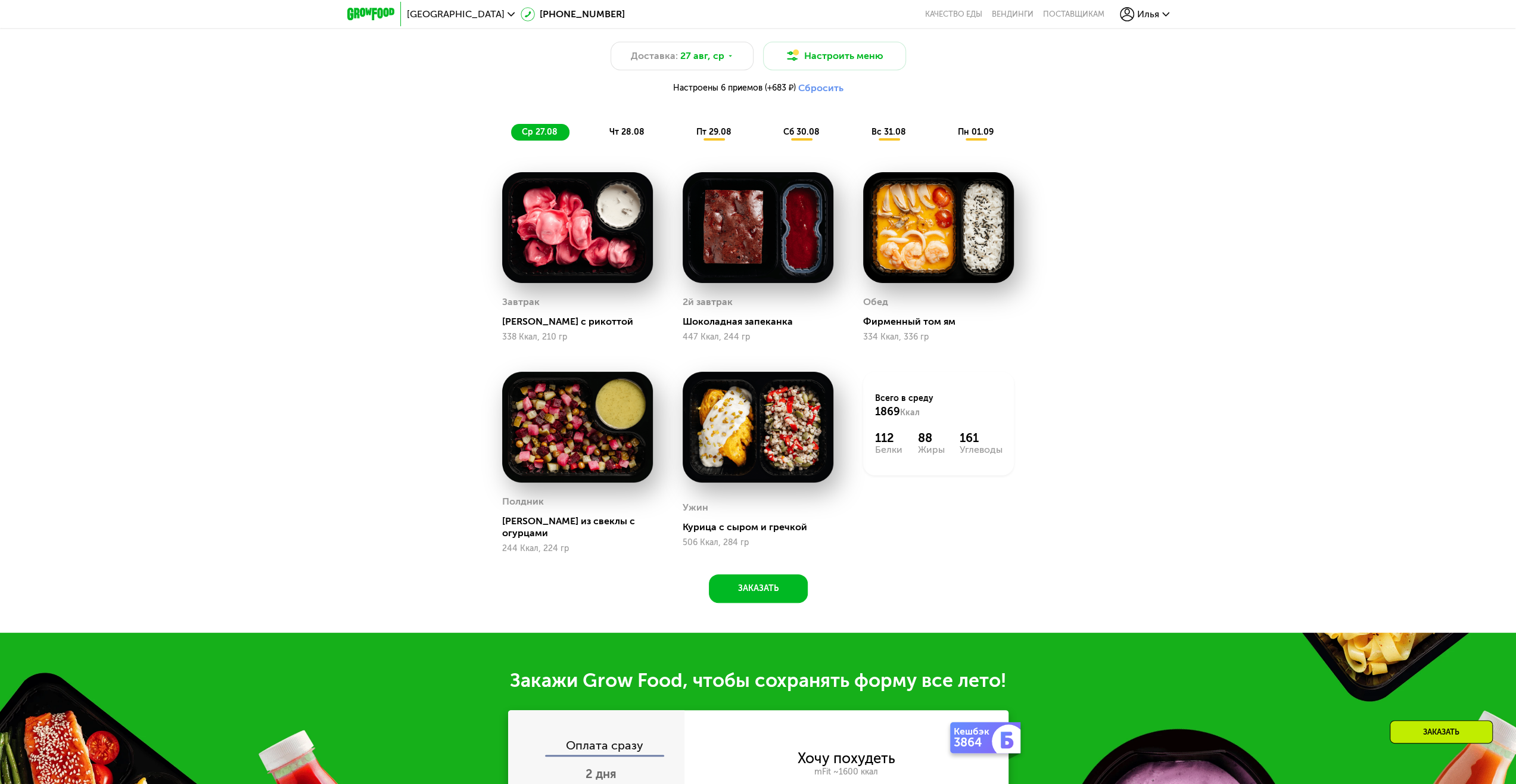
click at [800, 136] on span "сб 30.08" at bounding box center [801, 132] width 37 height 10
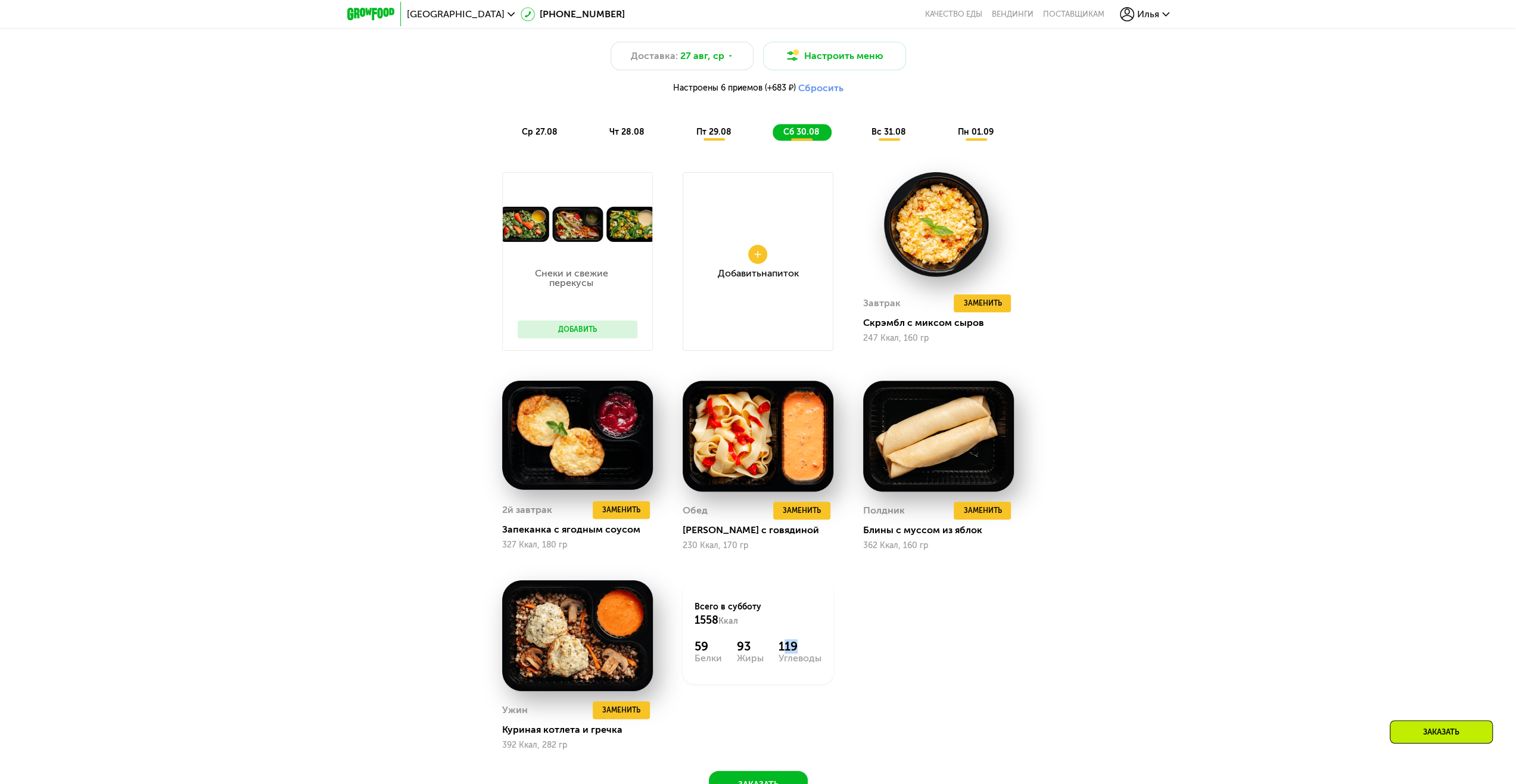
drag, startPoint x: 786, startPoint y: 648, endPoint x: 810, endPoint y: 655, distance: 25.0
click at [810, 653] on div "119" at bounding box center [799, 646] width 43 height 14
click at [817, 661] on div "Углеводы" at bounding box center [799, 658] width 43 height 10
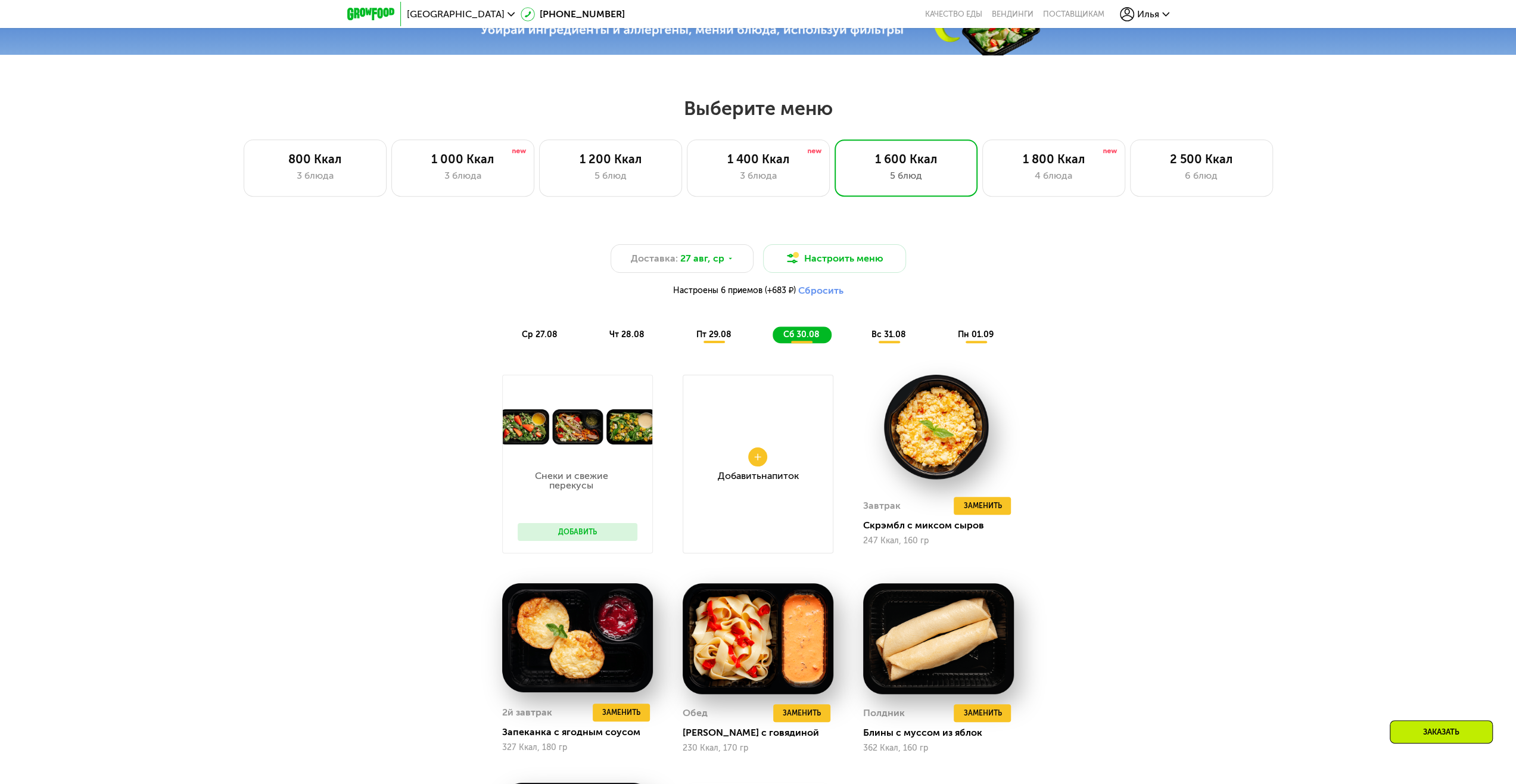
scroll to position [715, 0]
